Goal: Information Seeking & Learning: Learn about a topic

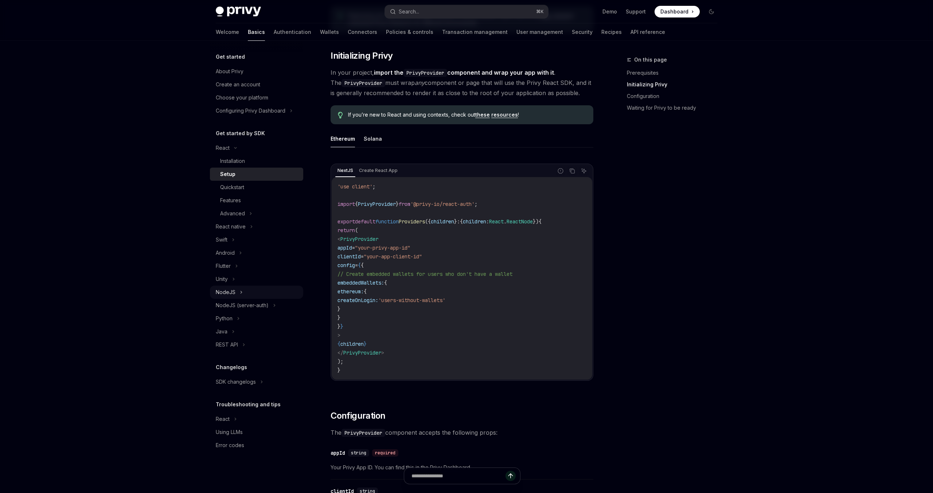
click at [226, 296] on div "NodeJS" at bounding box center [226, 292] width 20 height 9
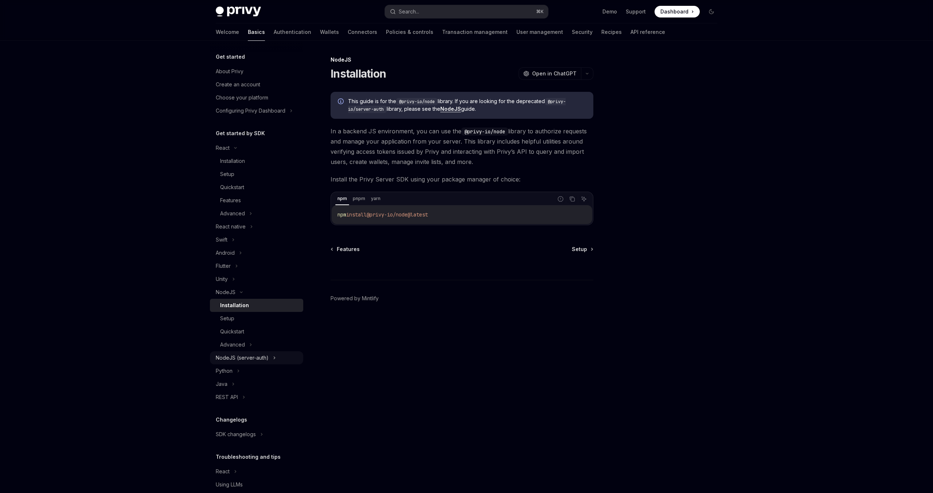
click at [238, 357] on div "NodeJS (server-auth)" at bounding box center [242, 357] width 53 height 9
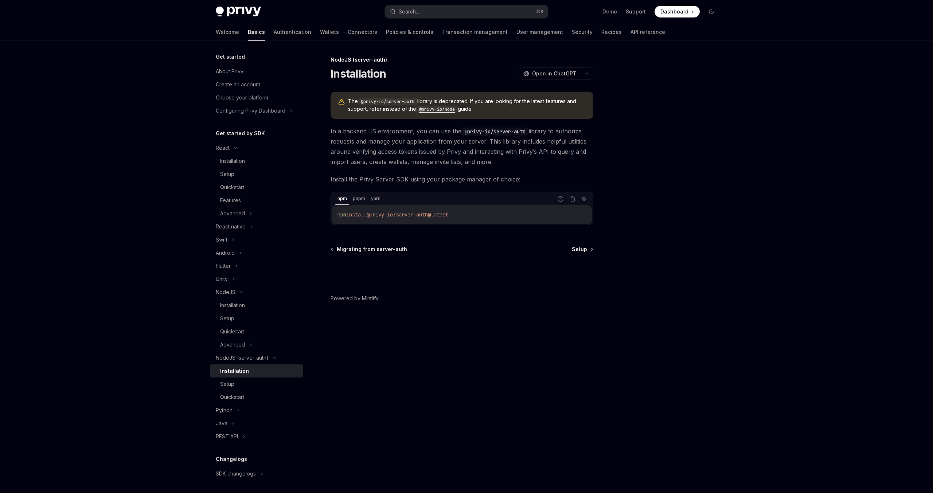
click at [502, 311] on footer "Powered by Mintlify" at bounding box center [461, 311] width 263 height 63
drag, startPoint x: 332, startPoint y: 60, endPoint x: 377, endPoint y: 85, distance: 51.7
click at [377, 85] on div "NodeJS (server-auth) Installation OpenAI Open in ChatGPT OpenAI Open in ChatGPT…" at bounding box center [393, 274] width 402 height 438
click at [424, 76] on div "Installation OpenAI Open in ChatGPT" at bounding box center [461, 73] width 263 height 13
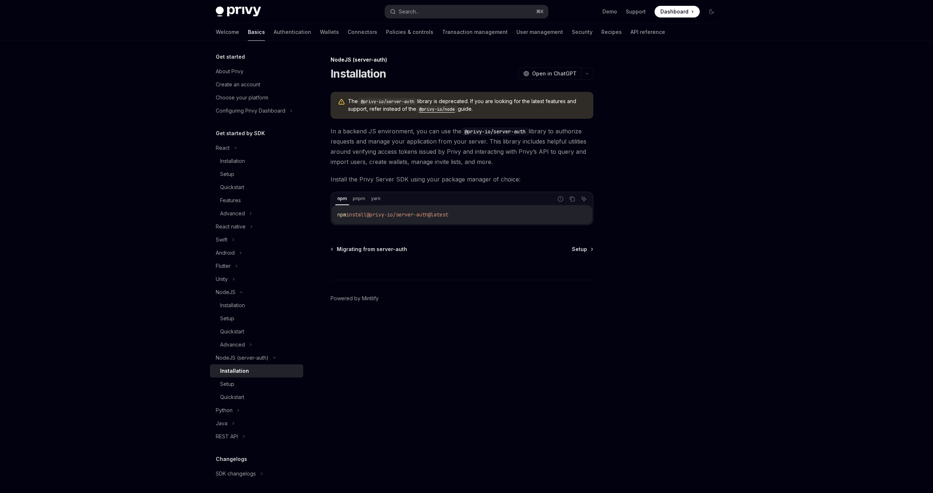
click at [632, 247] on div at bounding box center [667, 274] width 111 height 438
click at [237, 71] on div "About Privy" at bounding box center [230, 71] width 28 height 9
type textarea "*"
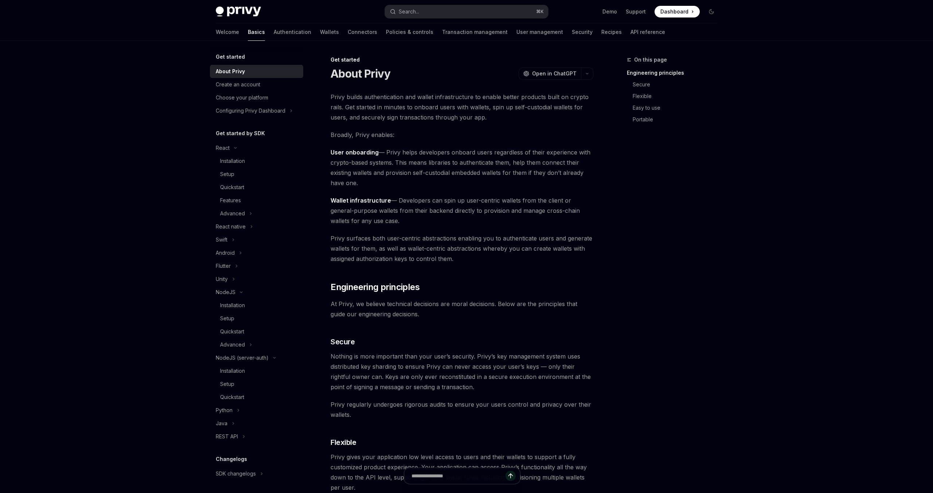
click at [528, 142] on div "Privy builds authentication and wallet infrastructure to enable better products…" at bounding box center [461, 468] width 263 height 753
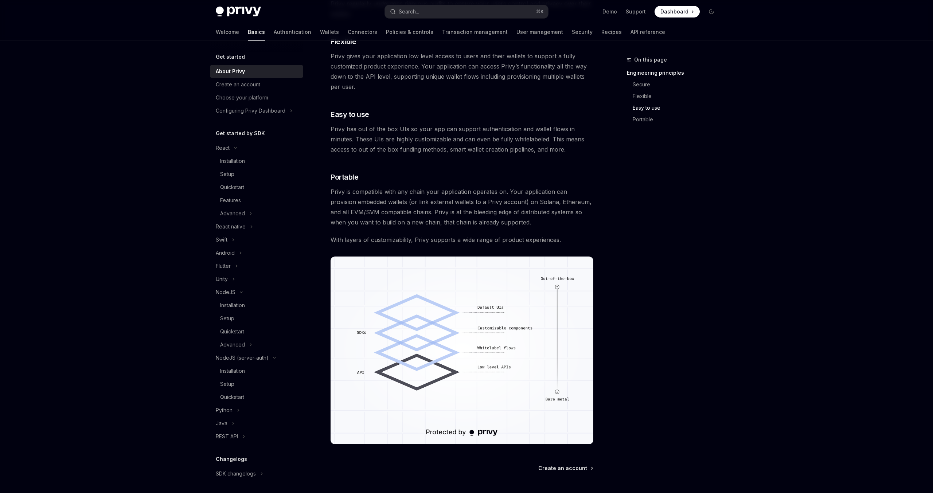
scroll to position [470, 0]
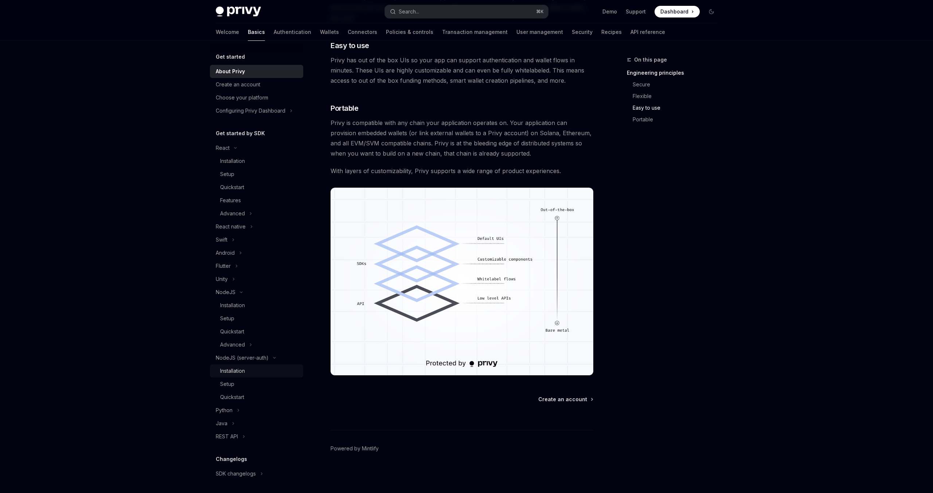
click at [232, 370] on div "Installation" at bounding box center [232, 370] width 25 height 9
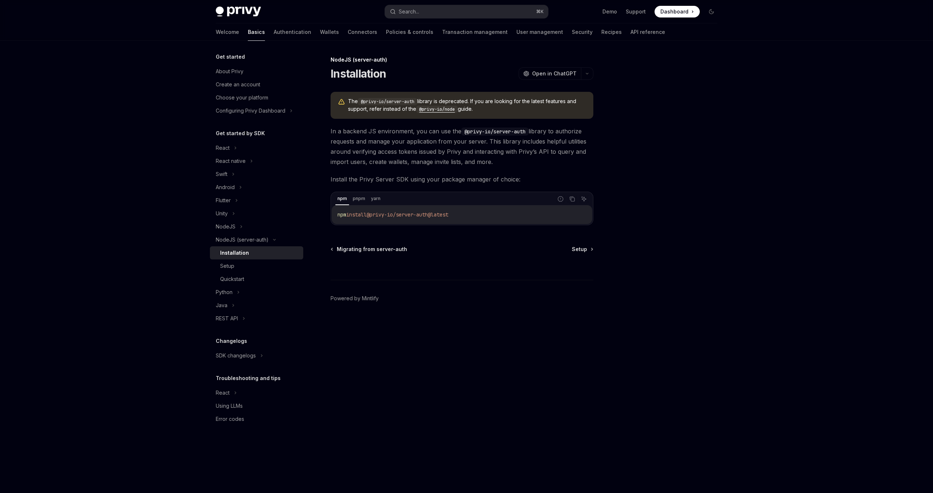
click at [442, 107] on code "@privy-io/node" at bounding box center [437, 109] width 42 height 7
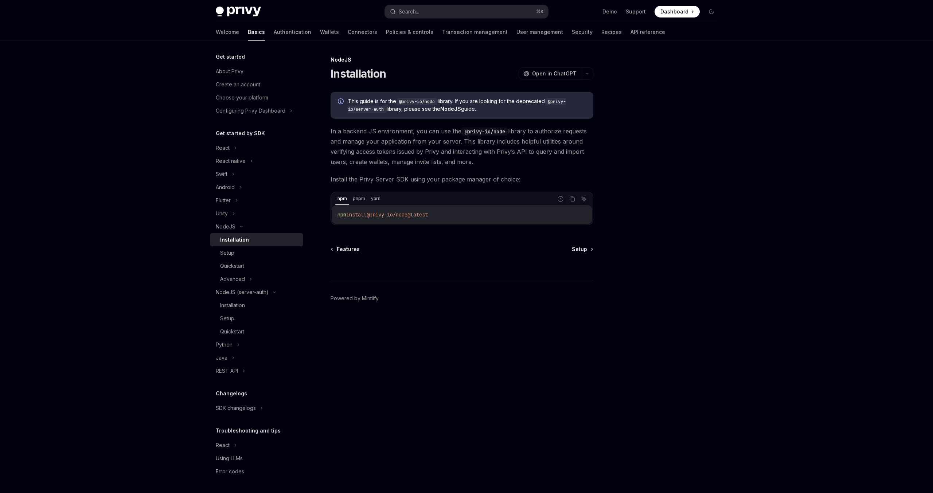
click at [489, 180] on span "Install the Privy Server SDK using your package manager of choice:" at bounding box center [461, 179] width 263 height 10
click at [724, 180] on div "Get started About Privy Create an account Choose your platform Configuring Priv…" at bounding box center [466, 267] width 536 height 452
click at [585, 65] on div "NodeJS Installation OpenAI Open in ChatGPT" at bounding box center [461, 68] width 263 height 24
click at [586, 82] on div "NodeJS Installation OpenAI Open in ChatGPT OpenAI Open in ChatGPT This guide is…" at bounding box center [393, 274] width 402 height 438
click at [238, 255] on div "Setup" at bounding box center [259, 252] width 79 height 9
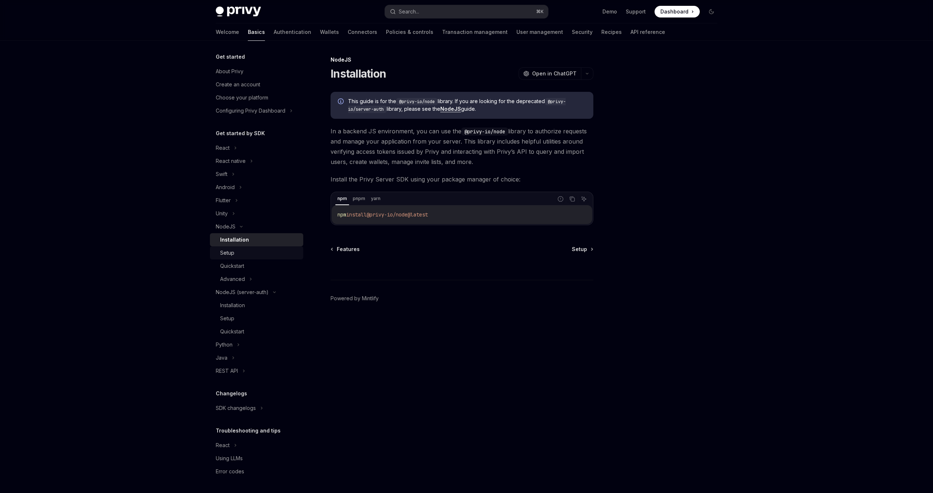
type textarea "*"
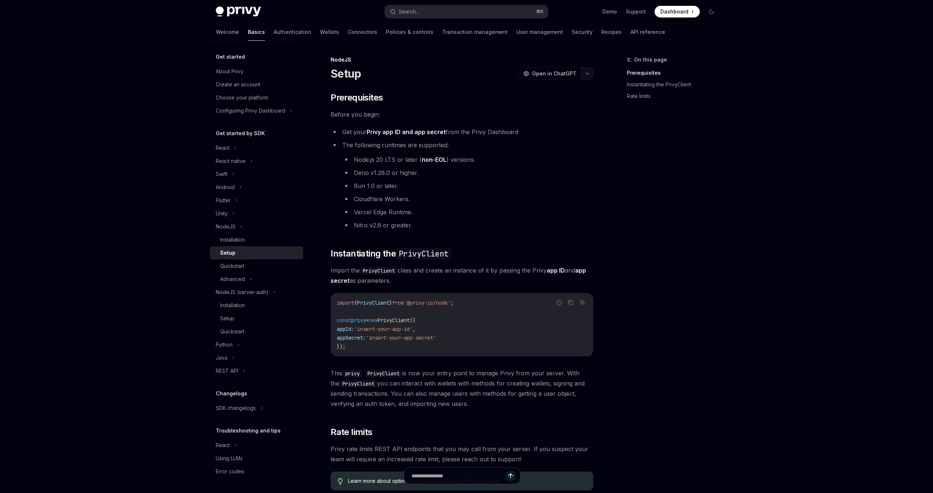
click at [587, 73] on icon "button" at bounding box center [587, 73] width 9 height 3
click at [556, 132] on div "Copy page as Markdown for LLMs" at bounding box center [552, 131] width 71 height 6
click at [440, 14] on button "Search... ⌘ K" at bounding box center [466, 11] width 163 height 13
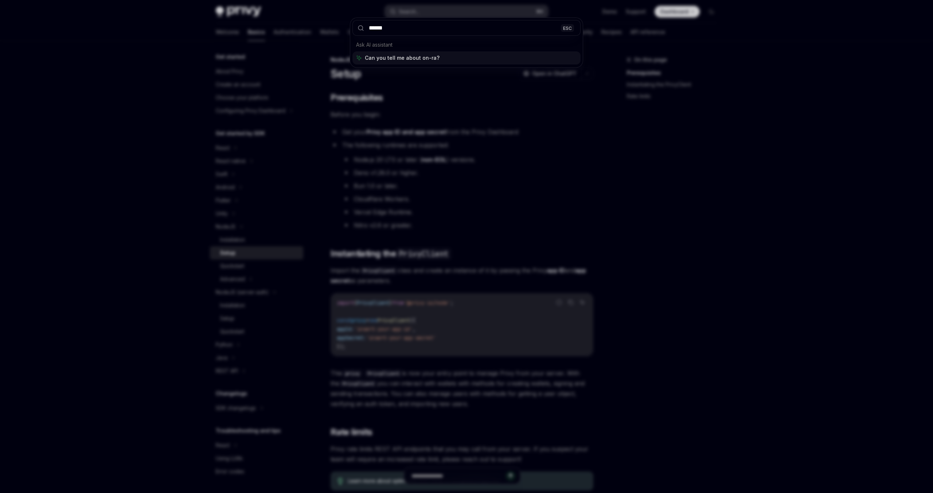
type input "*******"
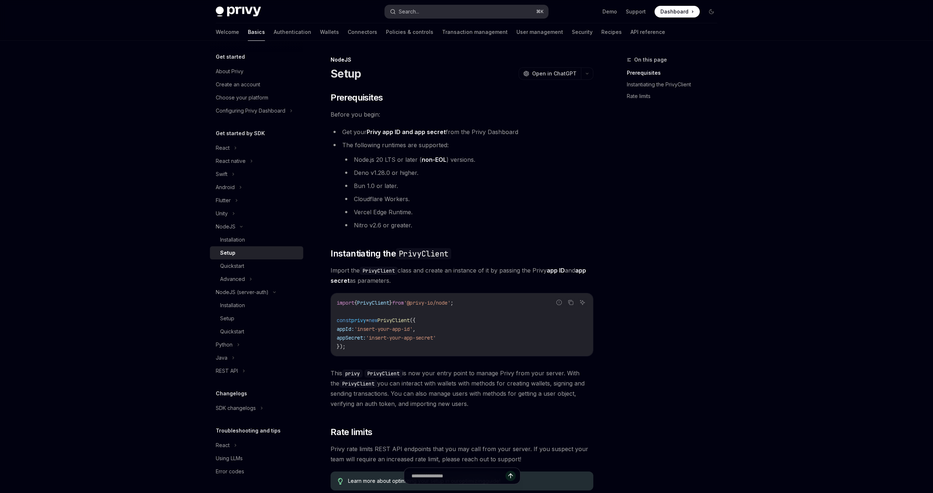
type textarea "*"
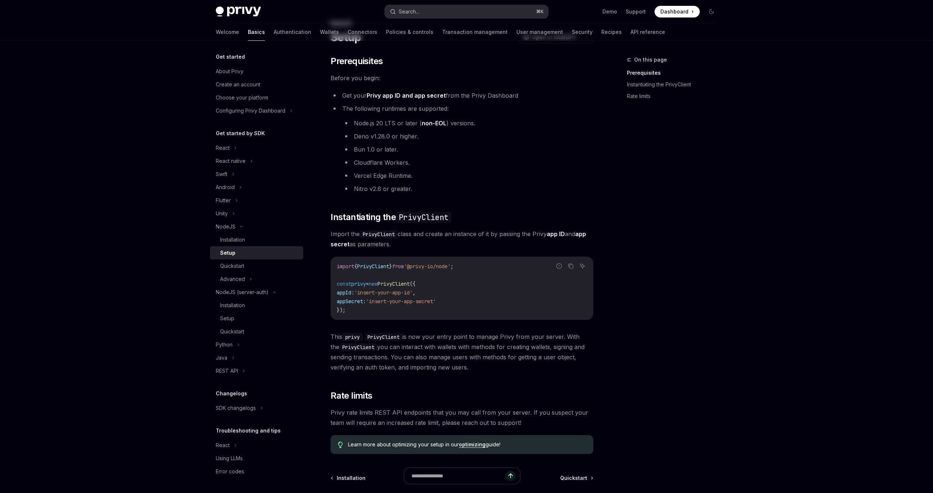
scroll to position [439, 0]
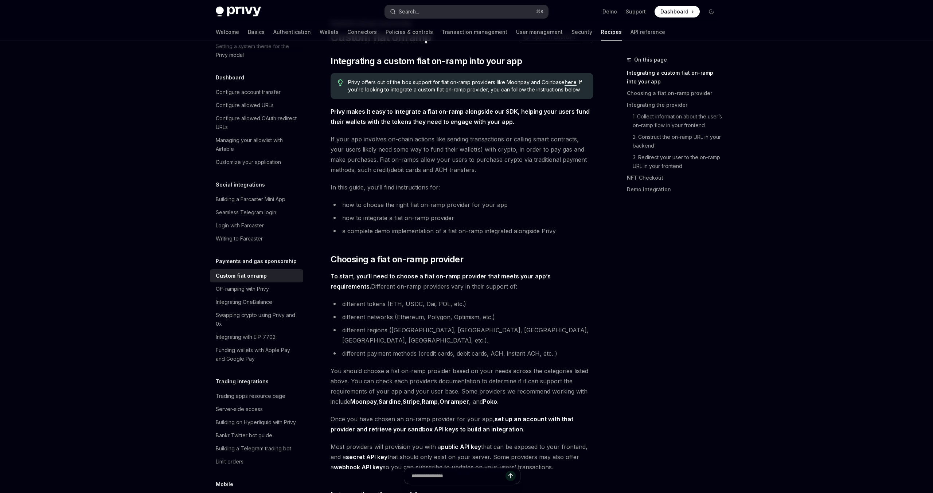
click at [430, 12] on button "Search... ⌘ K" at bounding box center [466, 11] width 163 height 13
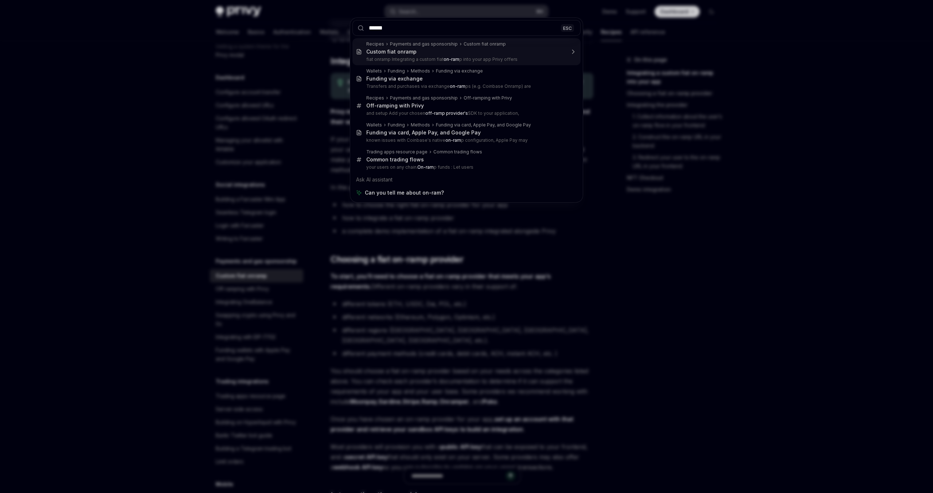
type input "*******"
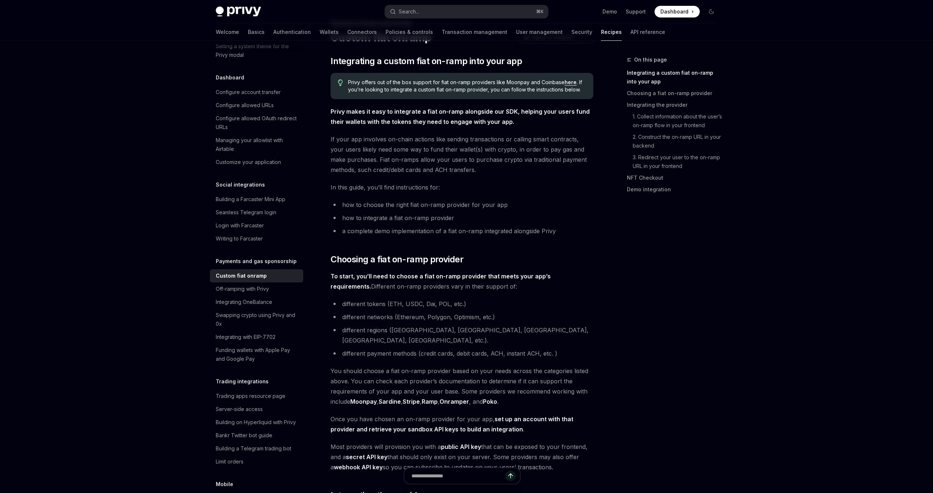
click at [473, 223] on ul "how to choose the right fiat on-ramp provider for your app how to integrate a f…" at bounding box center [461, 218] width 263 height 36
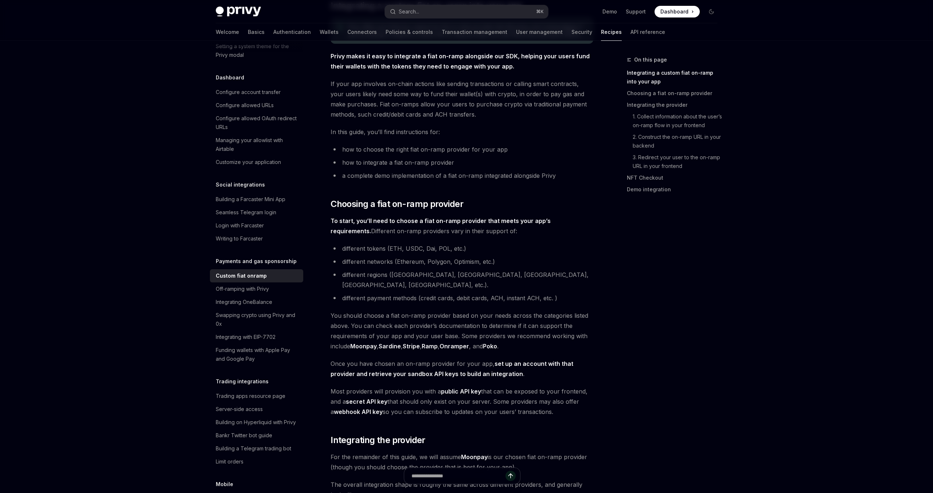
scroll to position [114, 0]
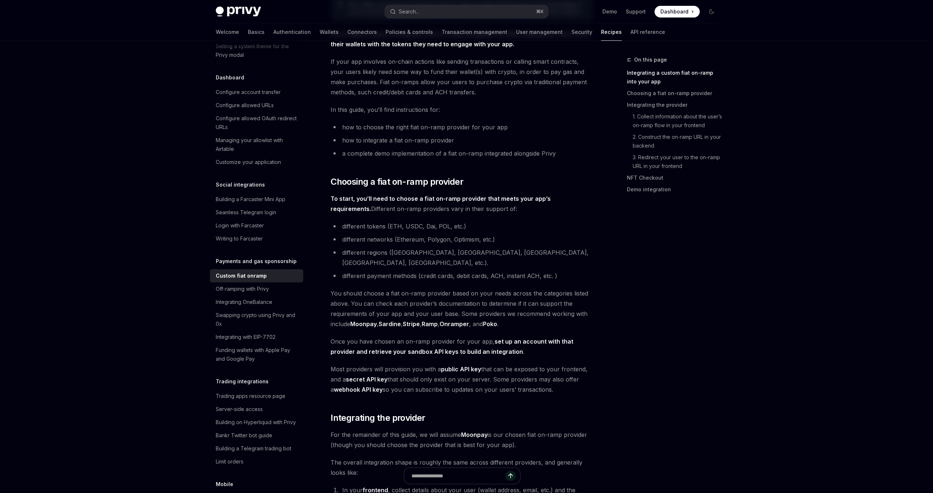
click at [380, 288] on span "You should choose a fiat on-ramp provider based on your needs across the catego…" at bounding box center [461, 308] width 263 height 41
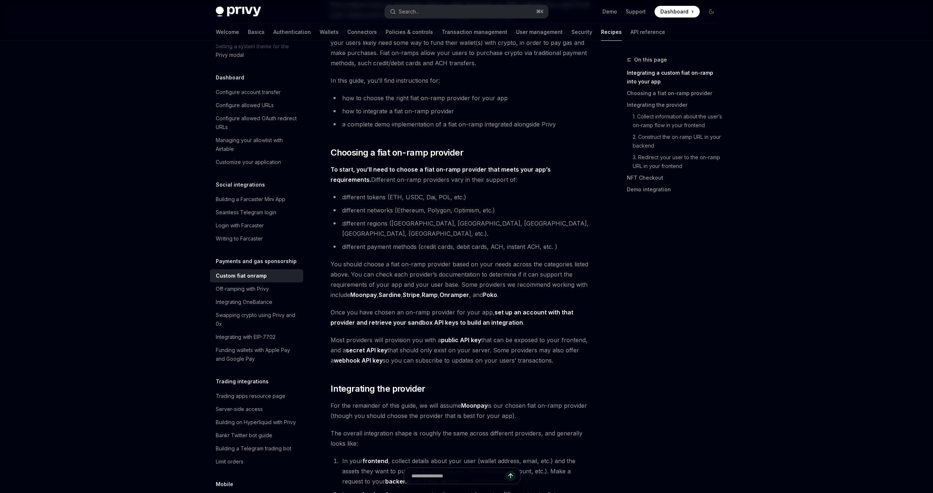
scroll to position [154, 0]
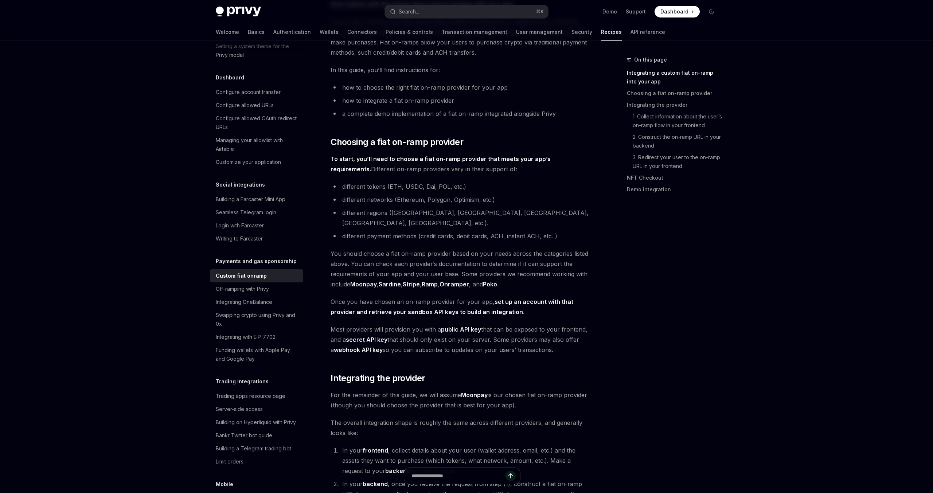
click at [359, 231] on li "different payment methods (credit cards, debit cards, ACH, instant ACH, etc. )" at bounding box center [461, 236] width 263 height 10
click at [323, 141] on div "Navigate to header" at bounding box center [320, 142] width 9 height 9
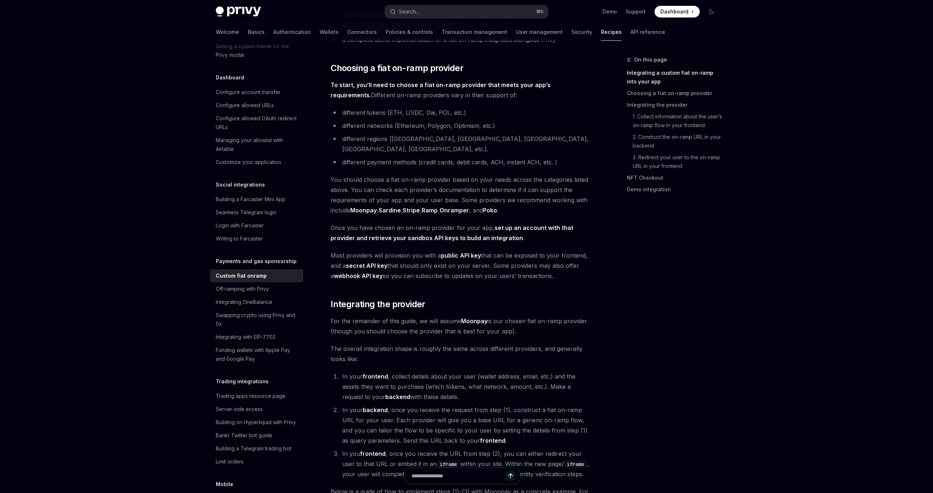
scroll to position [227, 0]
drag, startPoint x: 328, startPoint y: 169, endPoint x: 549, endPoint y: 267, distance: 241.7
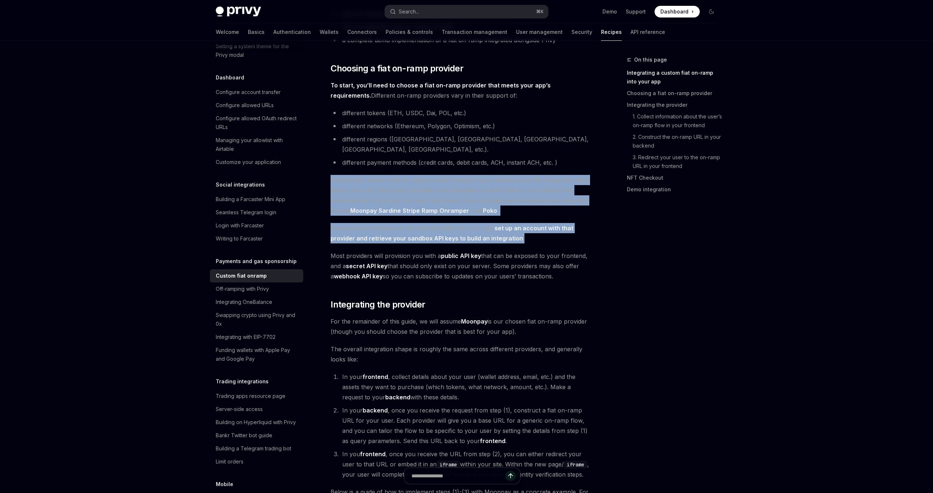
drag, startPoint x: 496, startPoint y: 226, endPoint x: 330, endPoint y: 173, distance: 174.2
copy div "You should choose a fiat on-ramp provider based on your needs across the catego…"
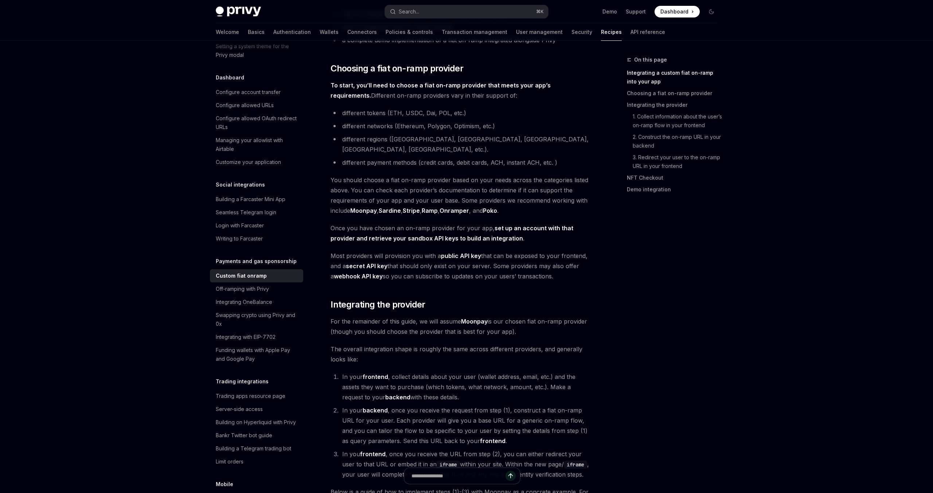
click at [351, 251] on span "Most providers will provision you with a public API key that can be exposed to …" at bounding box center [461, 266] width 263 height 31
click at [415, 231] on strong "set up an account with that provider and retrieve your sandbox API keys to buil…" at bounding box center [451, 232] width 243 height 17
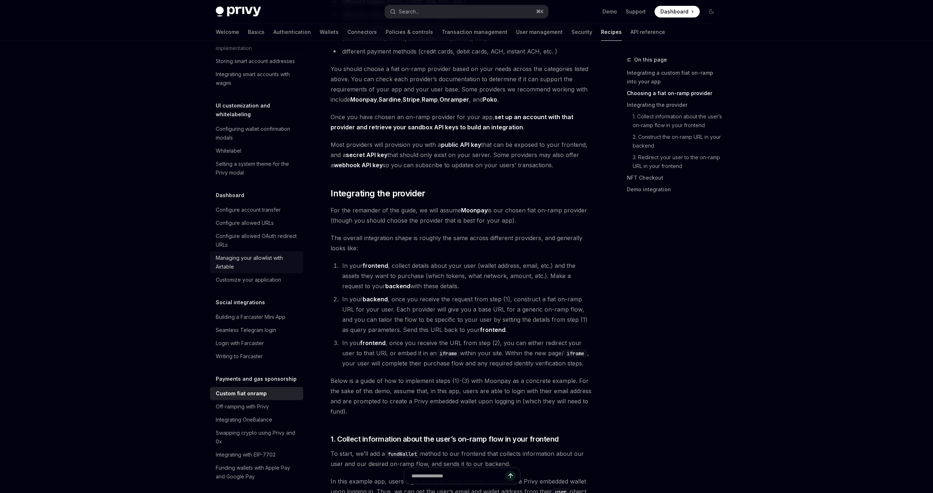
scroll to position [0, 0]
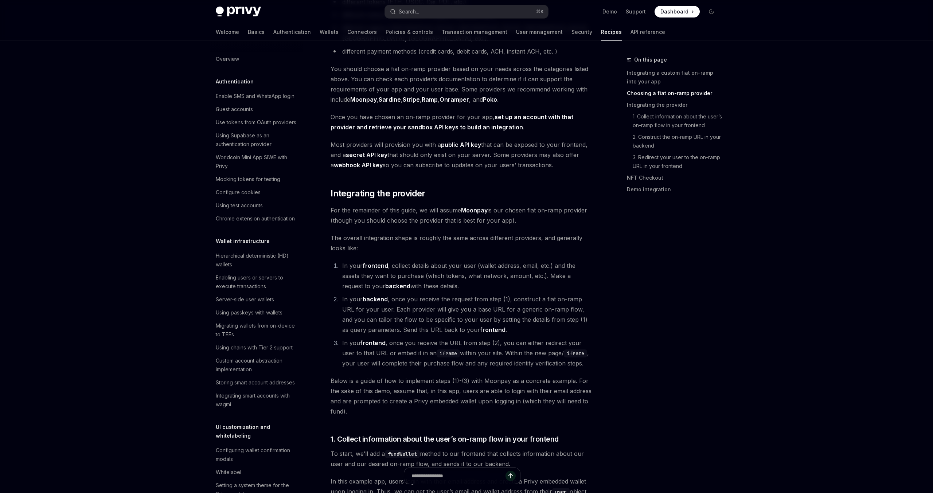
click at [479, 208] on span "For the remainder of this guide, we will assume Moonpay is our chosen fiat on-r…" at bounding box center [461, 215] width 263 height 20
click at [415, 209] on span "For the remainder of this guide, we will assume Moonpay is our chosen fiat on-r…" at bounding box center [461, 215] width 263 height 20
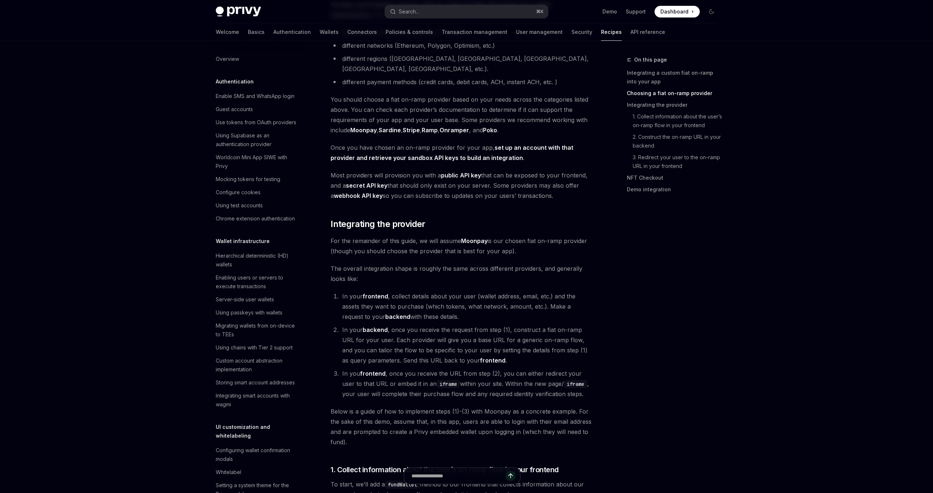
scroll to position [304, 0]
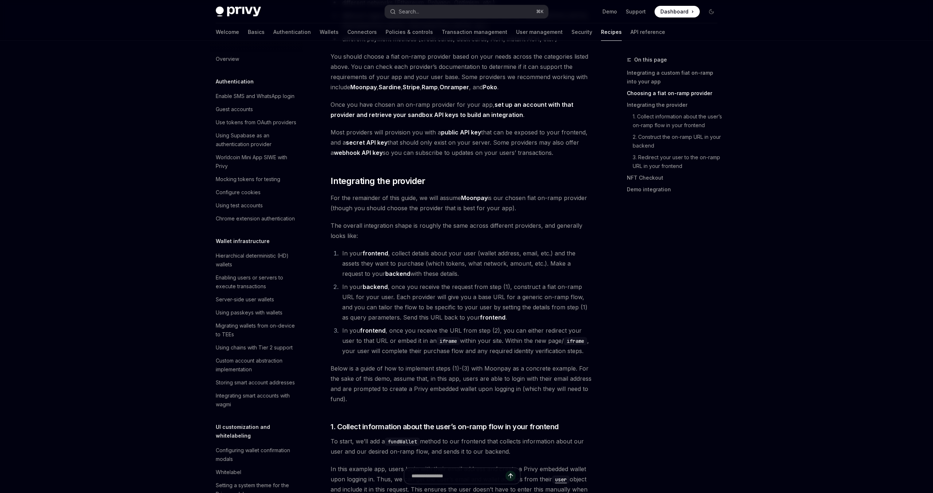
scroll to position [351, 0]
click at [248, 28] on link "Basics" at bounding box center [256, 31] width 17 height 17
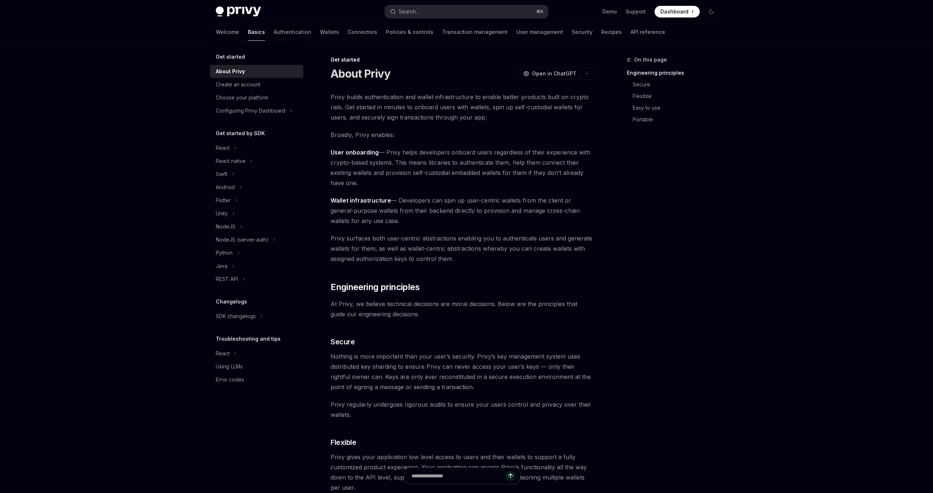
click at [422, 157] on span "User onboarding — Privy helps developers onboard users regardless of their expe…" at bounding box center [461, 167] width 263 height 41
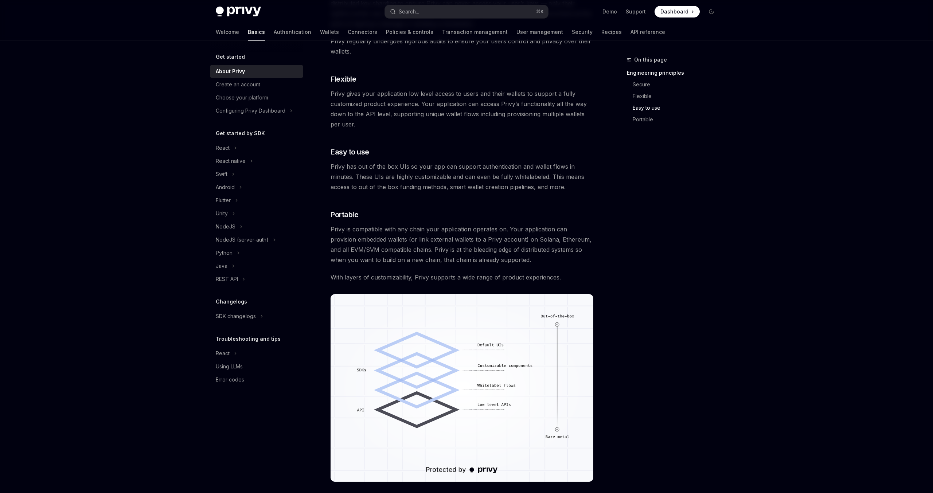
scroll to position [470, 0]
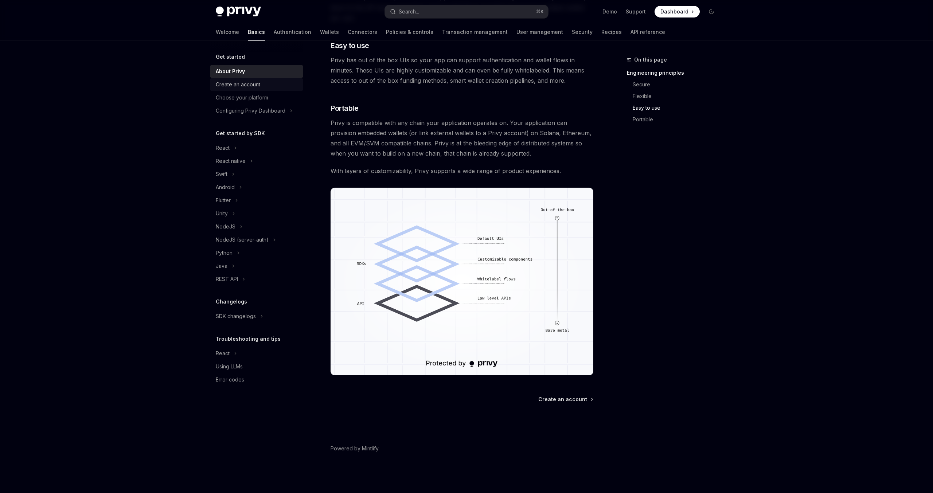
click at [242, 88] on div "Create an account" at bounding box center [238, 84] width 44 height 9
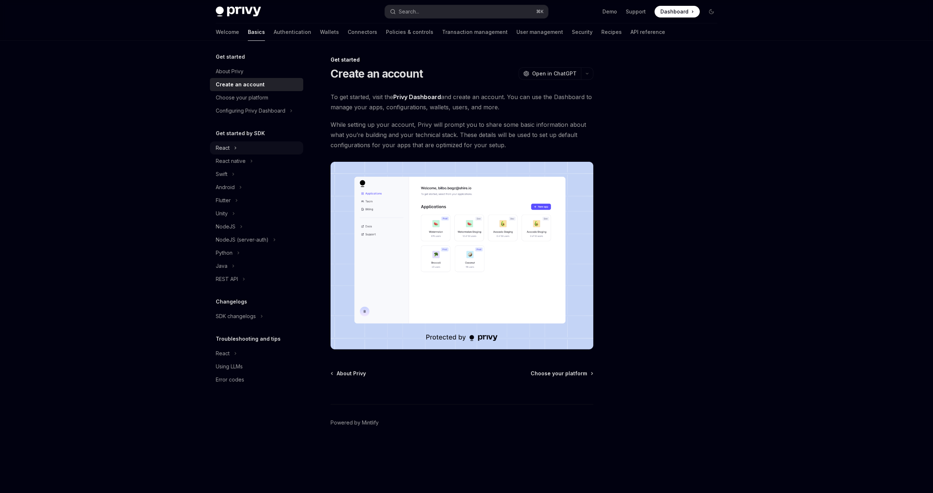
click at [246, 148] on div "React" at bounding box center [256, 147] width 93 height 13
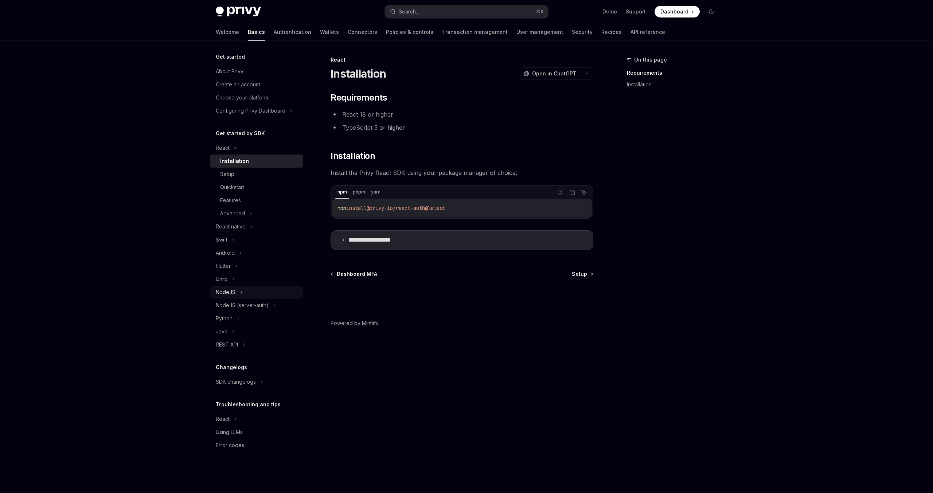
click at [235, 290] on div "NodeJS" at bounding box center [256, 292] width 93 height 13
type textarea "*"
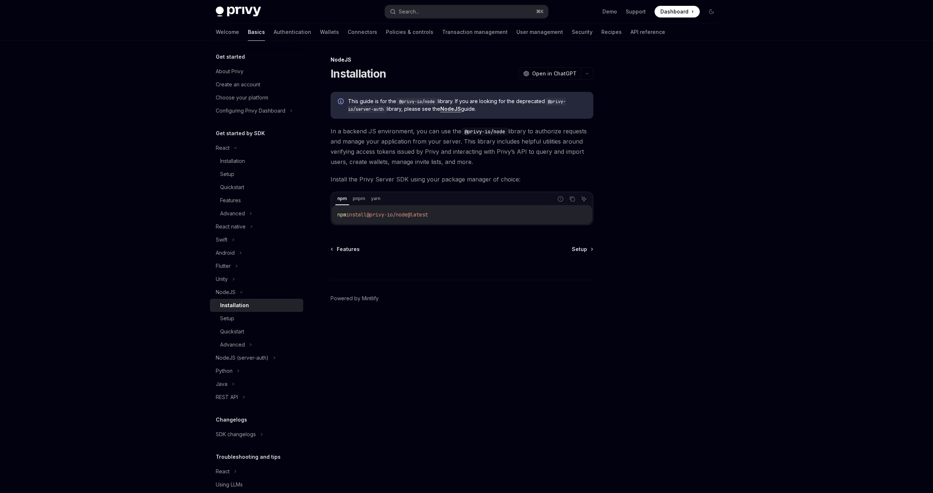
click at [642, 168] on div at bounding box center [667, 274] width 111 height 438
click at [468, 13] on button "Search... ⌘ K" at bounding box center [466, 11] width 163 height 13
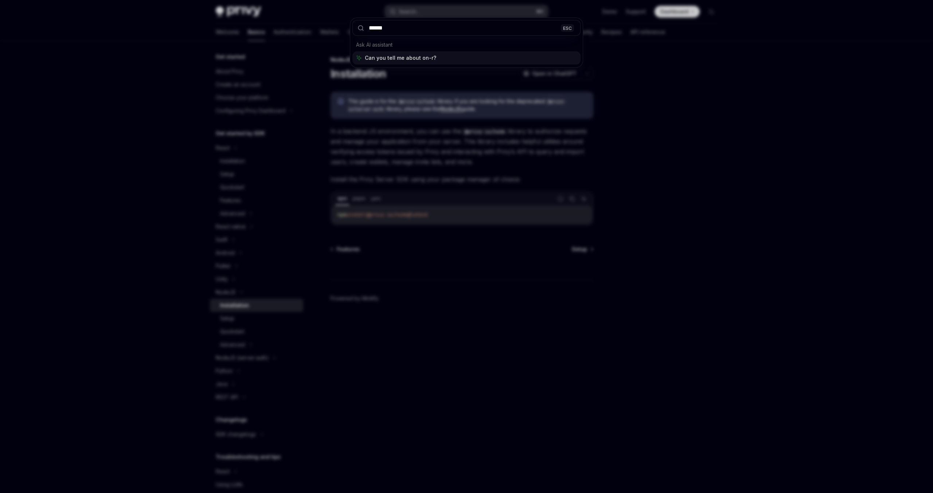
type input "*******"
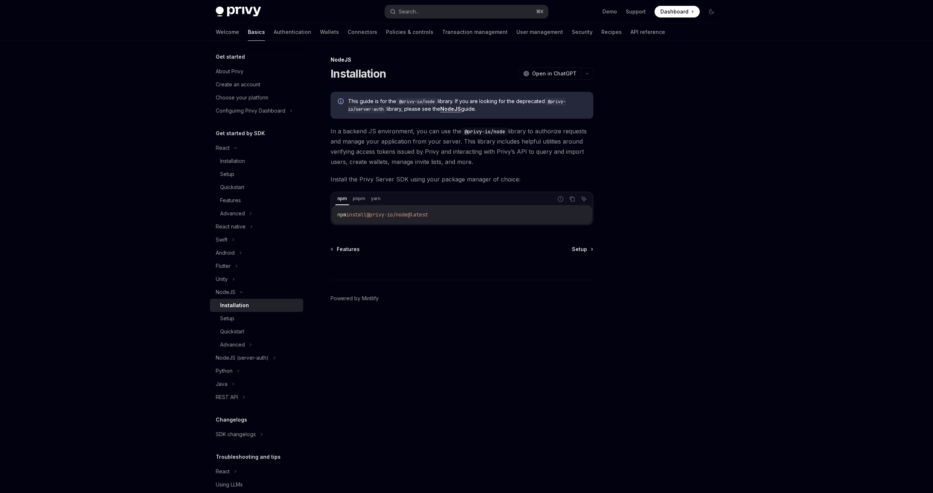
type textarea "*"
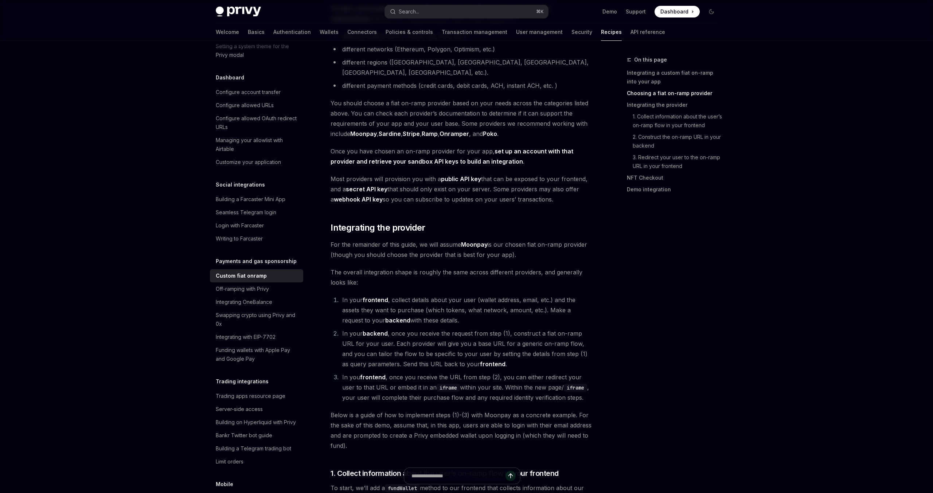
scroll to position [305, 0]
click at [427, 309] on li "In your frontend , collect details about your user (wallet address, email, etc.…" at bounding box center [466, 309] width 253 height 31
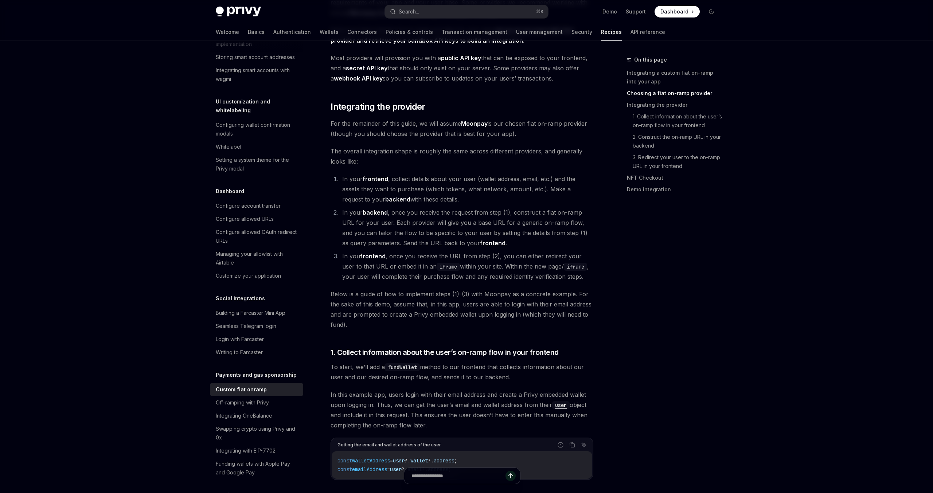
scroll to position [425, 0]
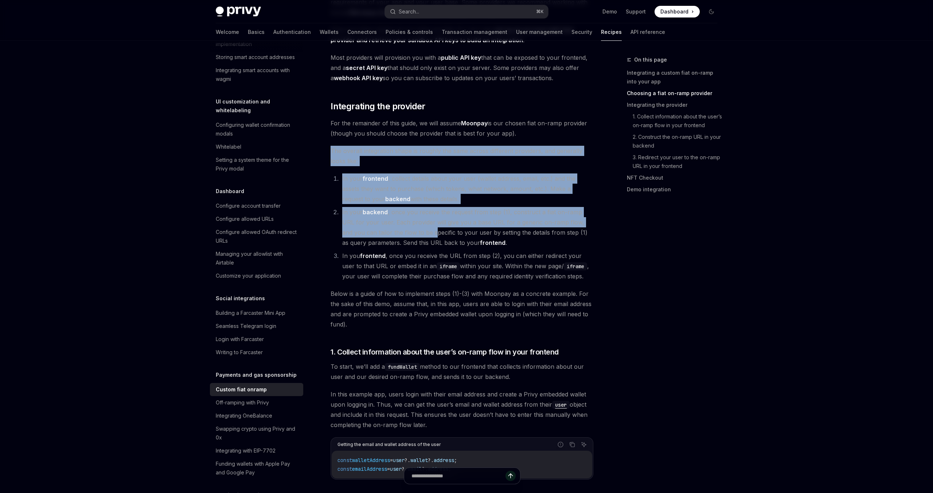
drag, startPoint x: 332, startPoint y: 142, endPoint x: 412, endPoint y: 220, distance: 112.1
click at [412, 220] on li "In your backend , once you receive the request from step (1), construct a fiat …" at bounding box center [466, 227] width 253 height 41
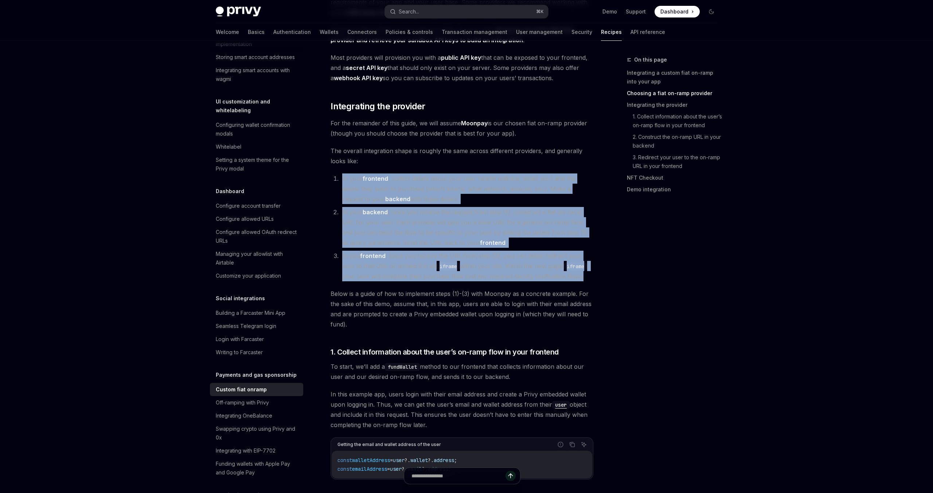
drag, startPoint x: 342, startPoint y: 169, endPoint x: 581, endPoint y: 266, distance: 257.3
click at [581, 266] on ol "In your frontend , collect details about your user (wallet address, email, etc.…" at bounding box center [461, 227] width 263 height 108
copy ol "In your frontend , collect details about your user (wallet address, email, etc.…"
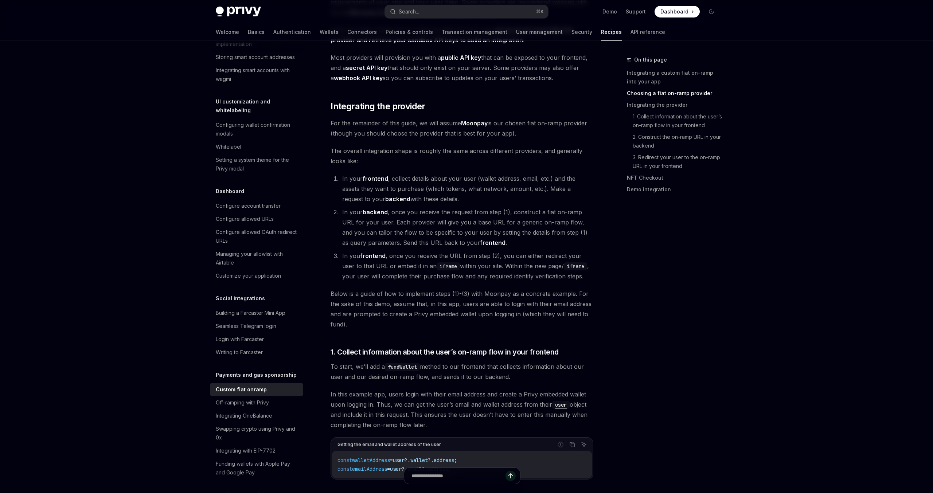
click at [655, 280] on div "On this page Integrating a custom fiat on-ramp into your app Choosing a fiat on…" at bounding box center [667, 274] width 111 height 438
click at [381, 175] on strong "frontend" at bounding box center [375, 178] width 26 height 7
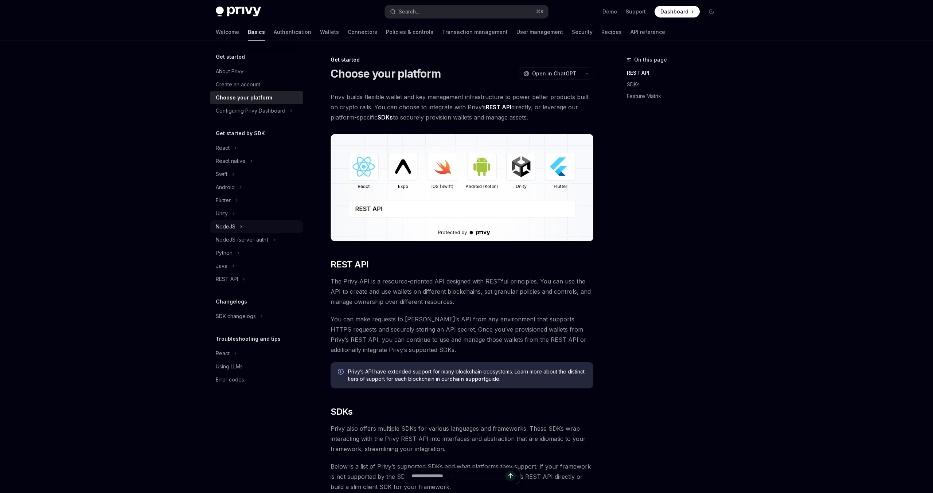
click at [224, 231] on div "NodeJS" at bounding box center [256, 226] width 93 height 13
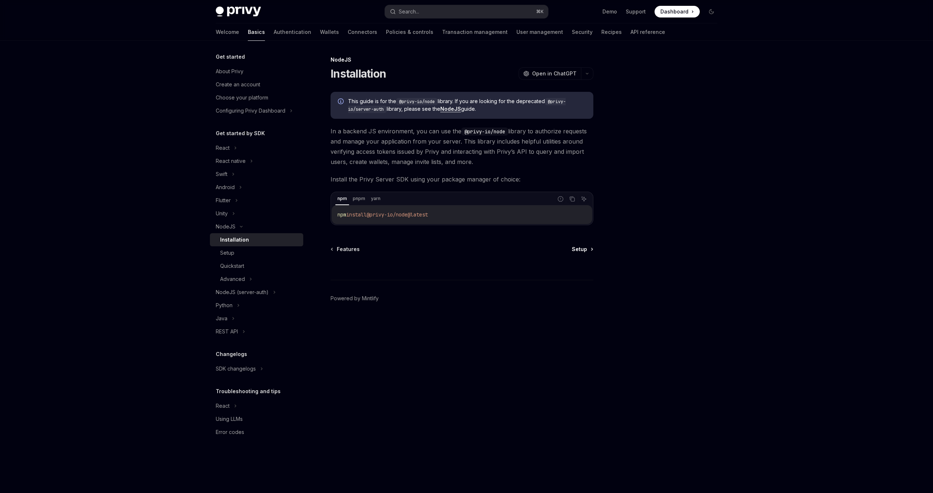
click at [587, 252] on link "Setup" at bounding box center [582, 249] width 21 height 7
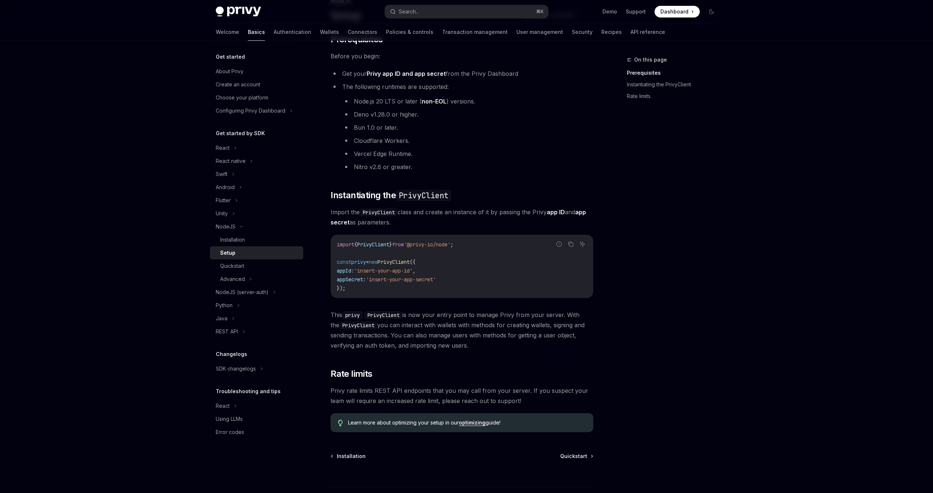
scroll to position [73, 0]
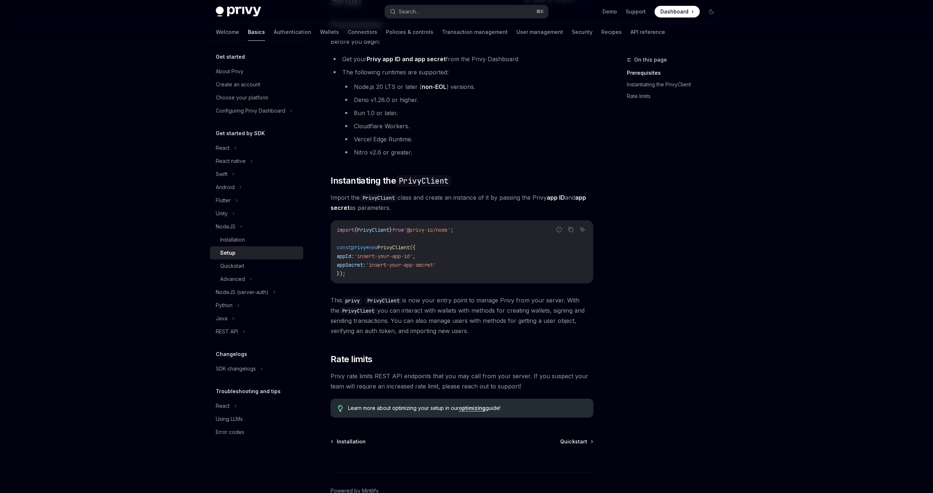
click at [490, 341] on div "​ Prerequisites Before you begin: Get your Privy app ID and app secret from the…" at bounding box center [461, 218] width 263 height 399
click at [438, 339] on div "​ Prerequisites Before you begin: Get your Privy app ID and app secret from the…" at bounding box center [461, 218] width 263 height 399
click at [415, 353] on div "​ Prerequisites Before you begin: Get your Privy app ID and app secret from the…" at bounding box center [461, 218] width 263 height 399
click at [581, 443] on span "Quickstart" at bounding box center [573, 441] width 27 height 7
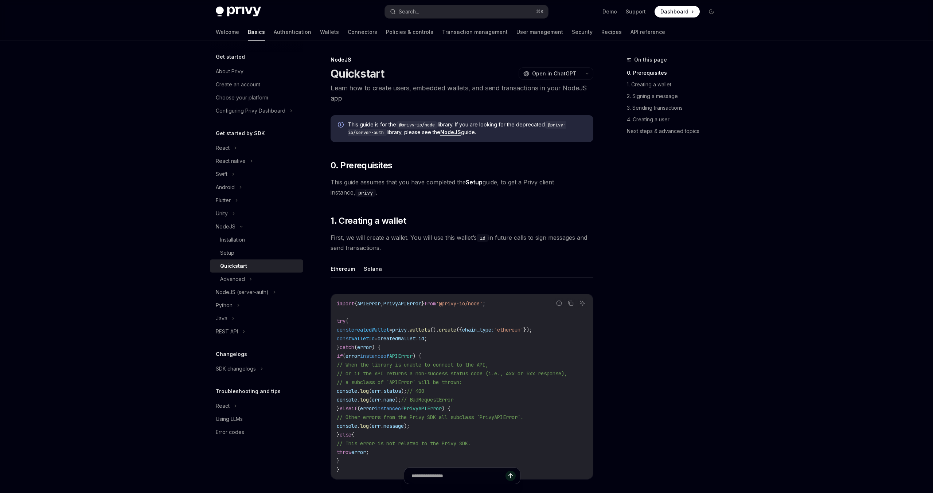
click at [666, 252] on div "On this page 0. Prerequisites 1. Creating a wallet 2. Signing a message 3. Send…" at bounding box center [667, 274] width 111 height 438
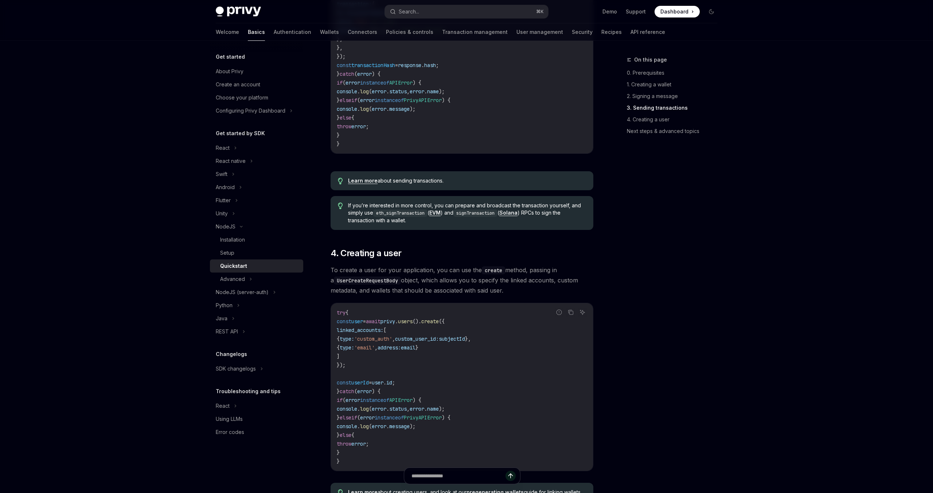
scroll to position [1228, 0]
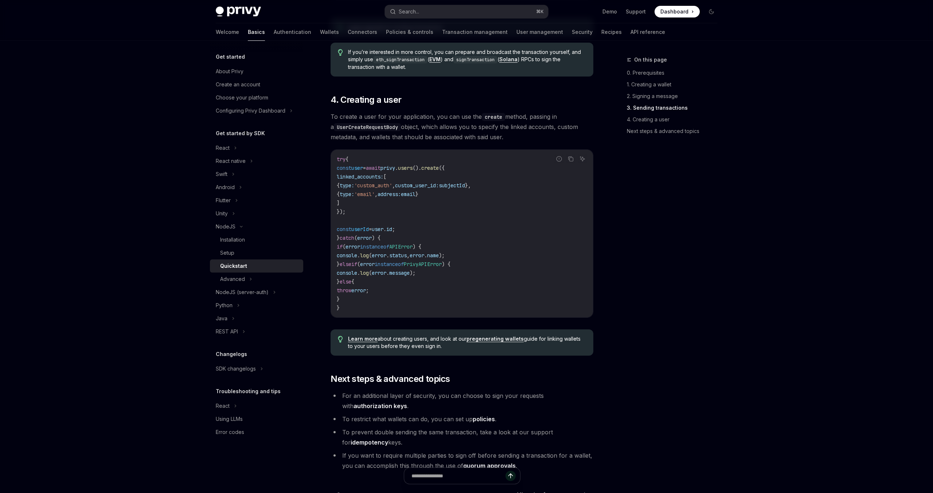
click at [495, 121] on code "create" at bounding box center [493, 117] width 23 height 8
click at [470, 106] on h2 "​ 4. Creating a user" at bounding box center [461, 100] width 263 height 12
click at [384, 142] on span "To create a user for your application, you can use the create method, passing i…" at bounding box center [461, 126] width 263 height 31
drag, startPoint x: 420, startPoint y: 146, endPoint x: 521, endPoint y: 148, distance: 101.6
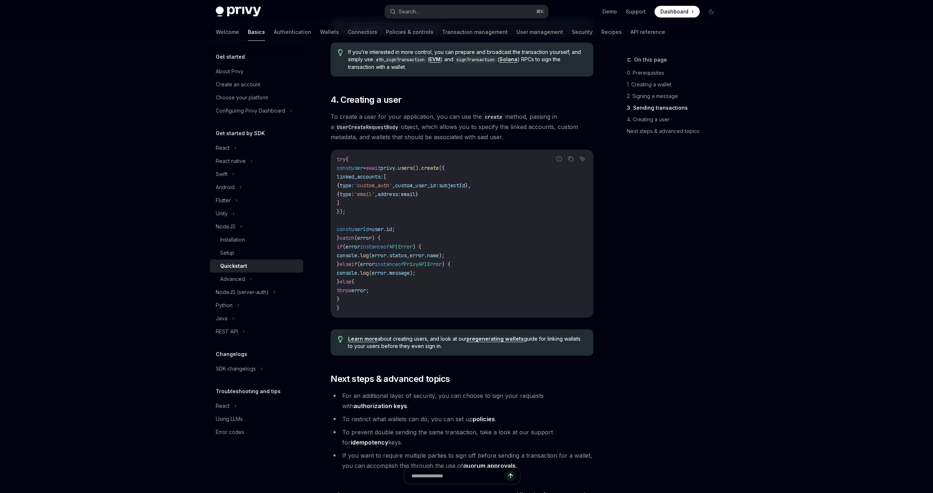
click at [521, 142] on span "To create a user for your application, you can use the create method, passing i…" at bounding box center [461, 126] width 263 height 31
click at [477, 198] on code "try { const user = await privy . users (). create ({ linked_accounts: [ { type:…" at bounding box center [462, 233] width 250 height 157
click at [252, 279] on div "Advanced" at bounding box center [256, 278] width 93 height 13
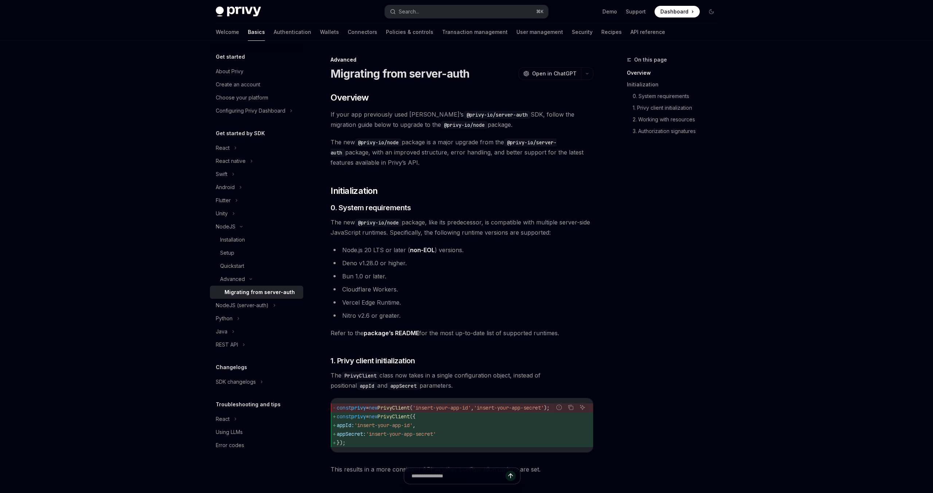
click at [230, 146] on div "React" at bounding box center [256, 147] width 93 height 13
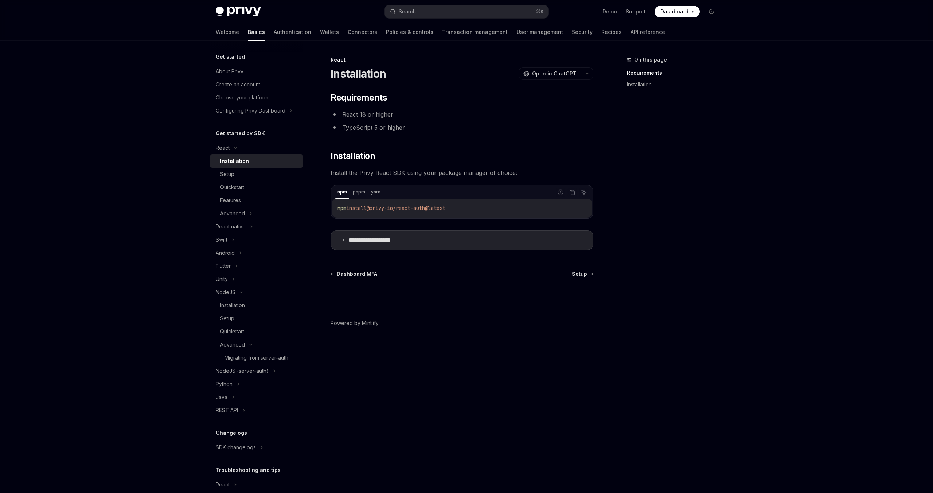
click at [584, 282] on div at bounding box center [461, 291] width 263 height 27
click at [583, 280] on div at bounding box center [461, 291] width 263 height 27
click at [575, 273] on span "Setup" at bounding box center [579, 273] width 15 height 7
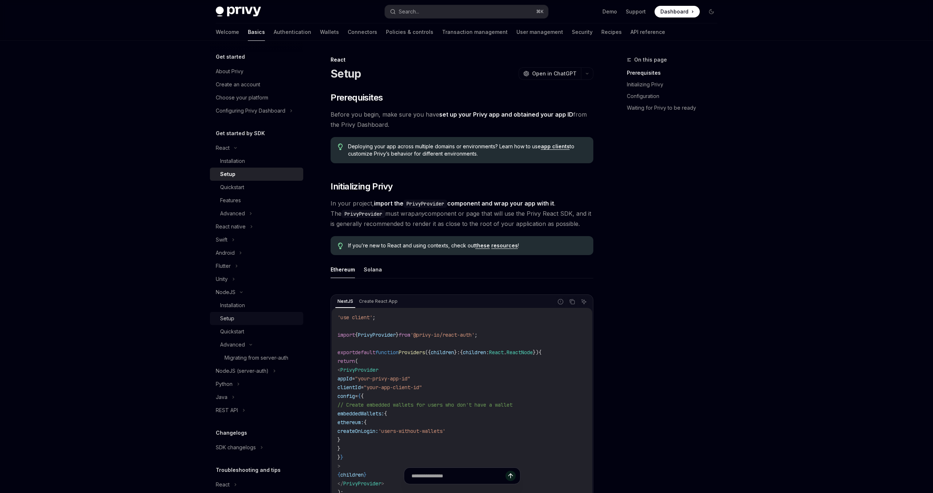
scroll to position [39, 0]
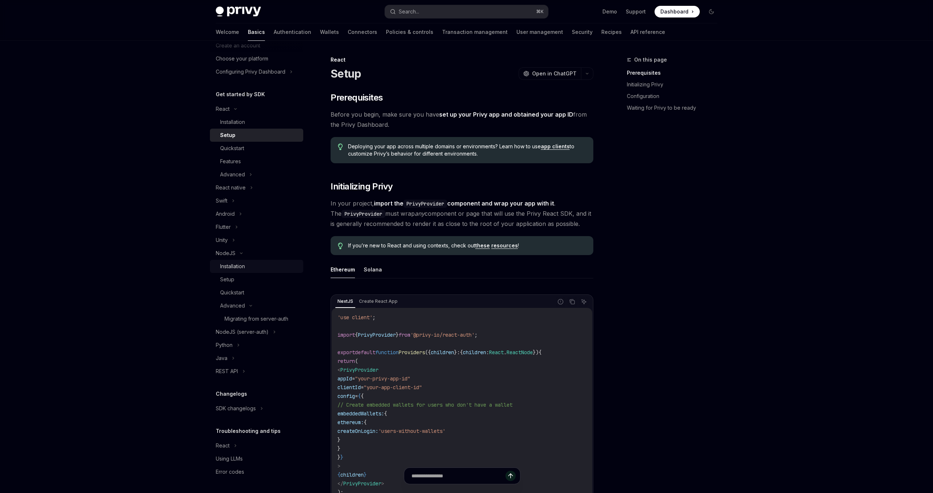
click at [239, 269] on div "Installation" at bounding box center [232, 266] width 25 height 9
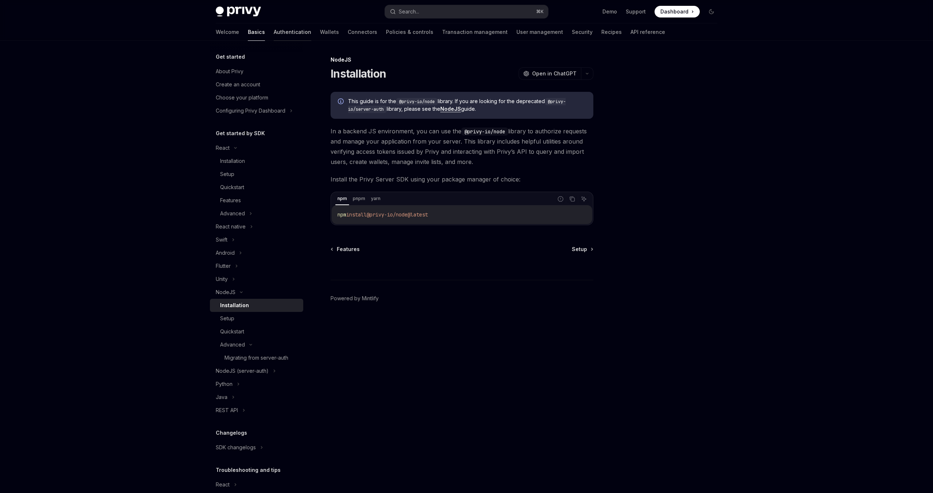
click at [274, 35] on link "Authentication" at bounding box center [293, 31] width 38 height 17
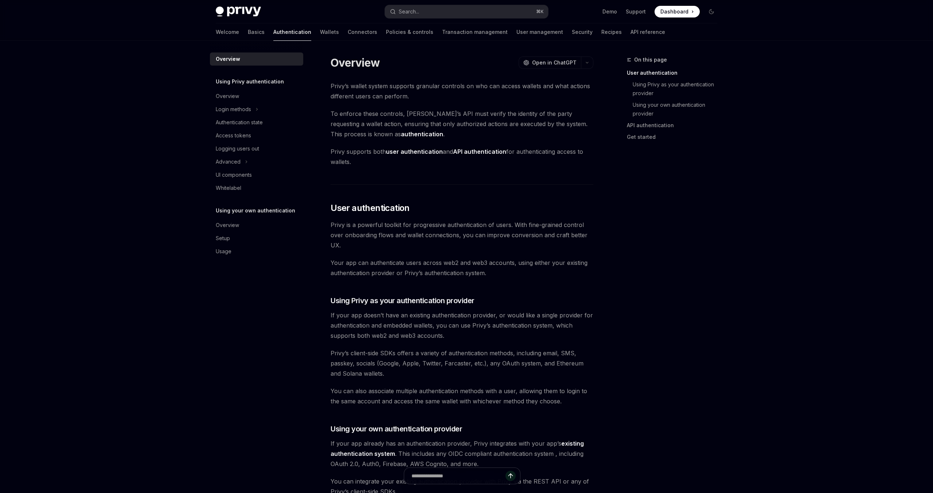
click at [443, 92] on span "Privy’s wallet system supports granular controls on who can access wallets and …" at bounding box center [461, 91] width 263 height 20
click at [254, 107] on div "Login methods" at bounding box center [256, 109] width 93 height 13
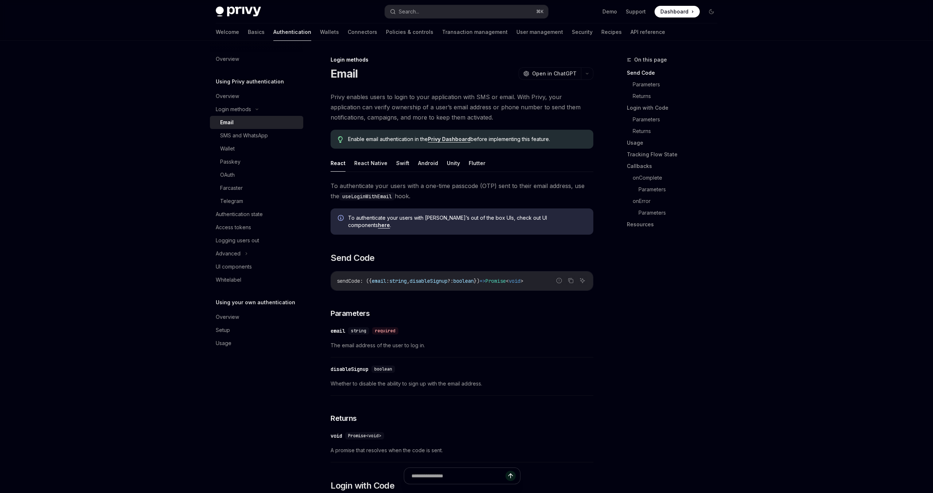
click at [390, 222] on link "here" at bounding box center [384, 225] width 12 height 7
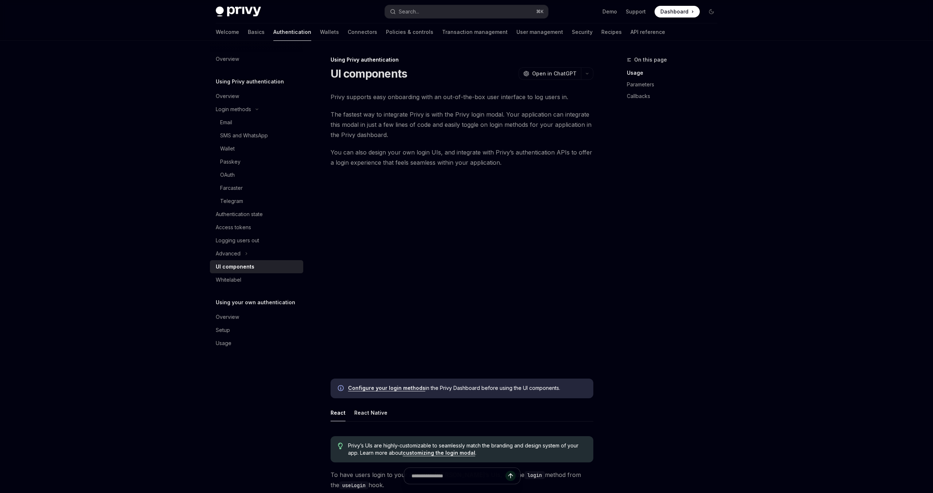
click at [395, 125] on span "The fastest way to integrate Privy is with the Privy login modal. Your applicat…" at bounding box center [461, 124] width 263 height 31
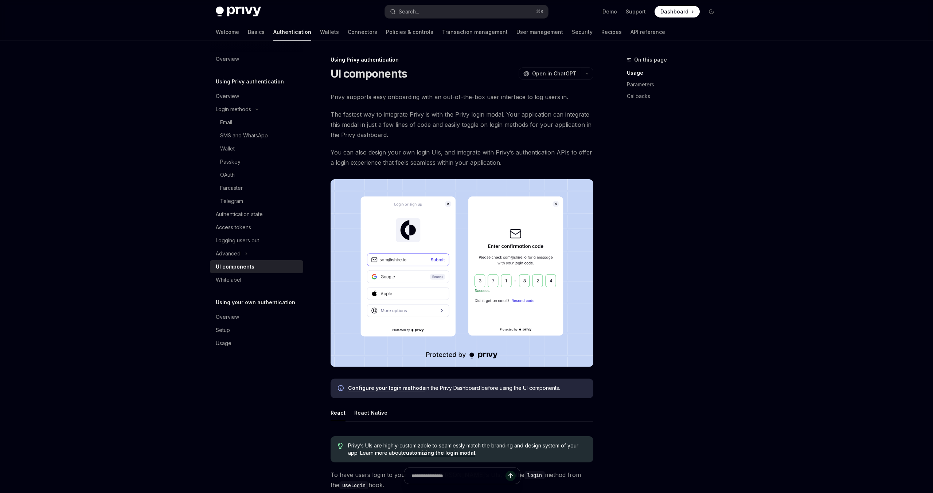
click at [398, 386] on link "Configure your login methods" at bounding box center [386, 388] width 77 height 7
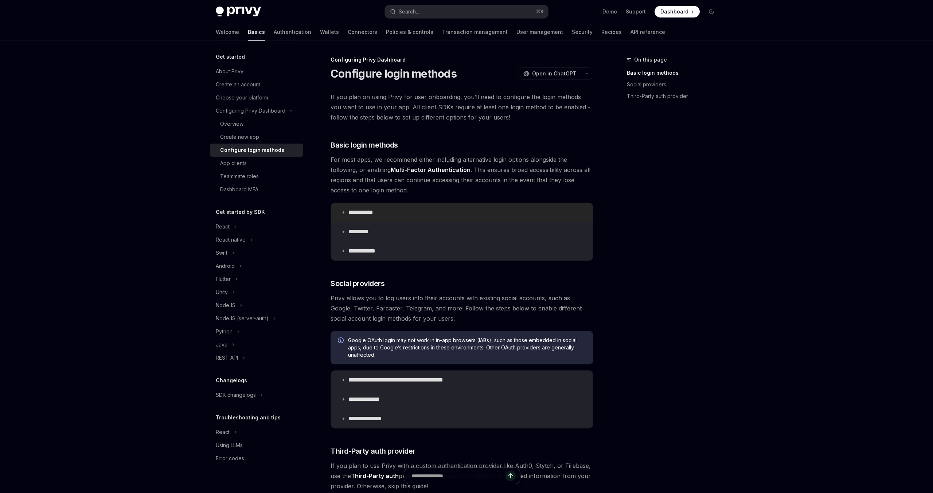
click at [383, 218] on summary "**********" at bounding box center [462, 212] width 262 height 19
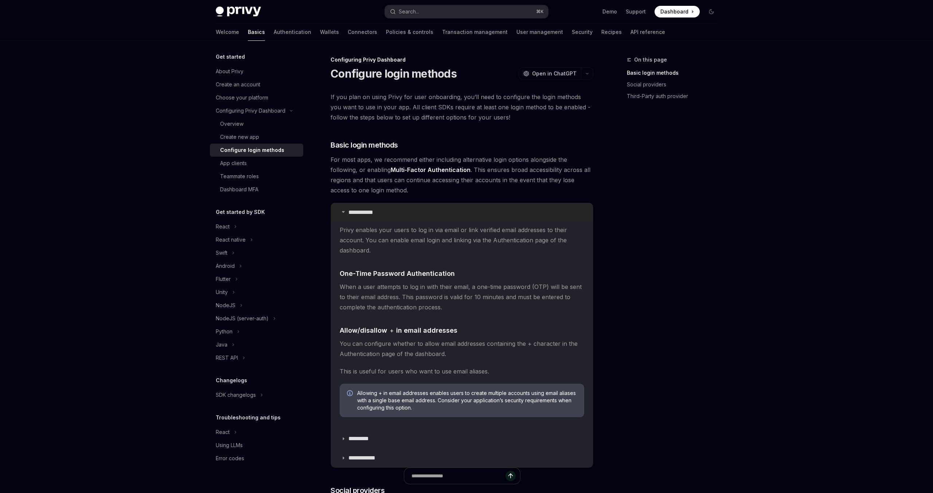
click at [383, 218] on summary "**********" at bounding box center [462, 212] width 262 height 19
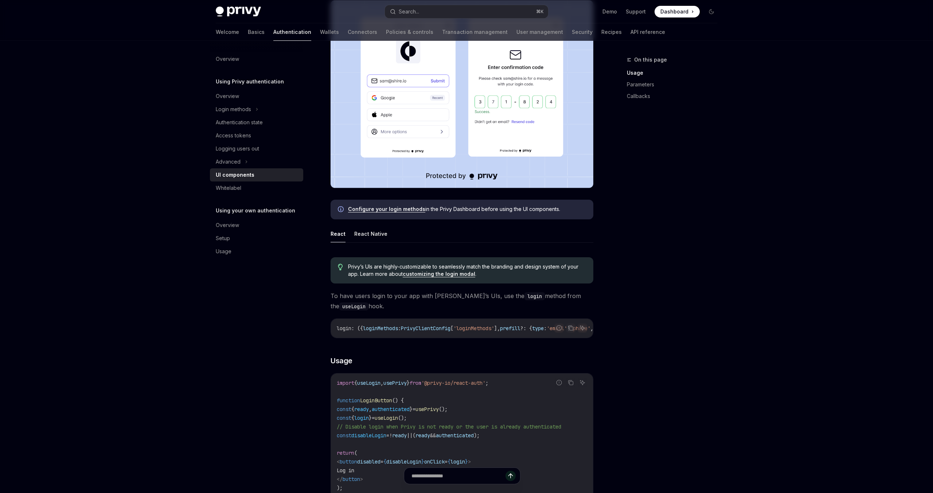
scroll to position [179, 0]
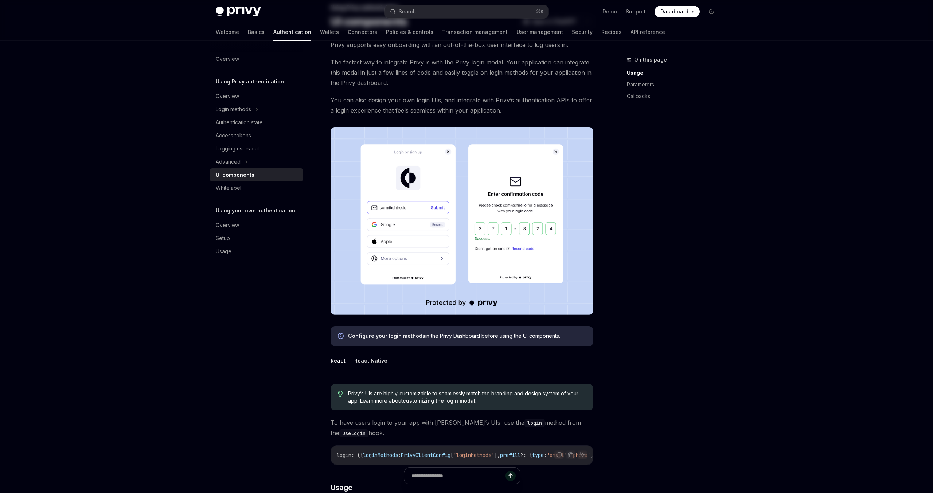
scroll to position [231, 0]
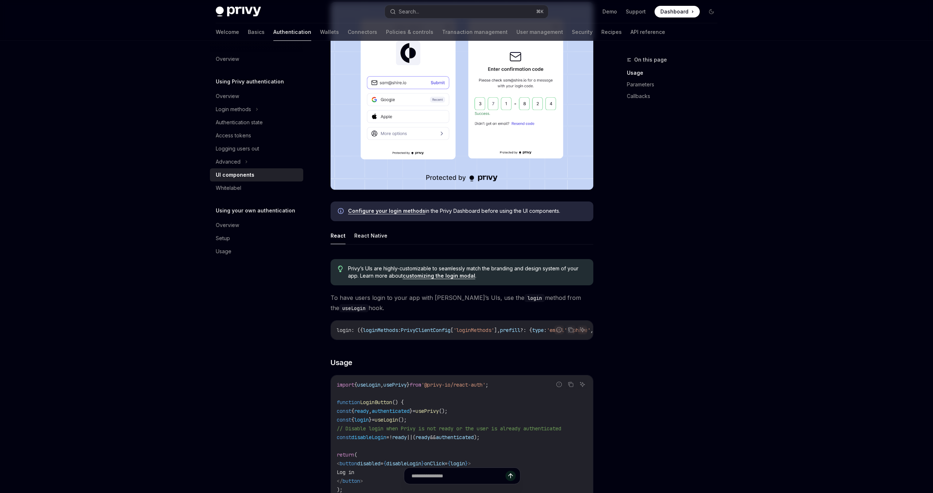
scroll to position [196, 0]
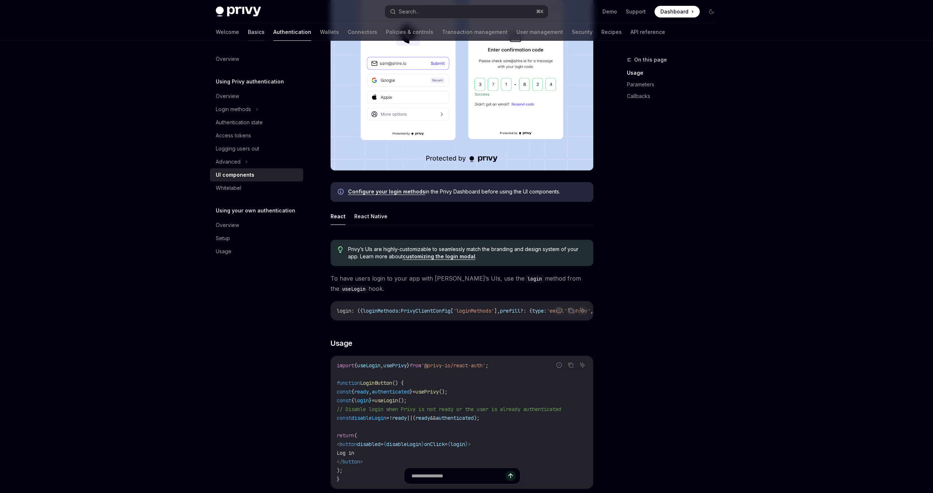
click at [248, 32] on link "Basics" at bounding box center [256, 31] width 17 height 17
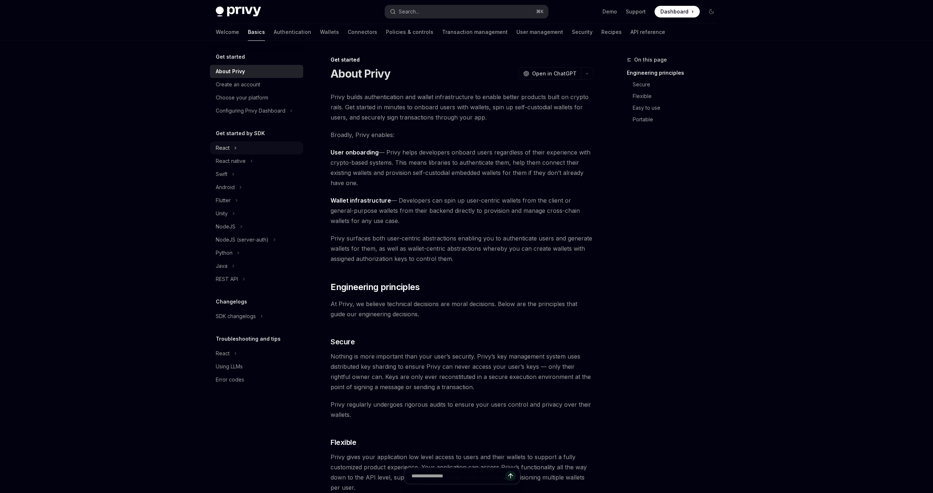
click at [223, 148] on div "React" at bounding box center [223, 148] width 14 height 9
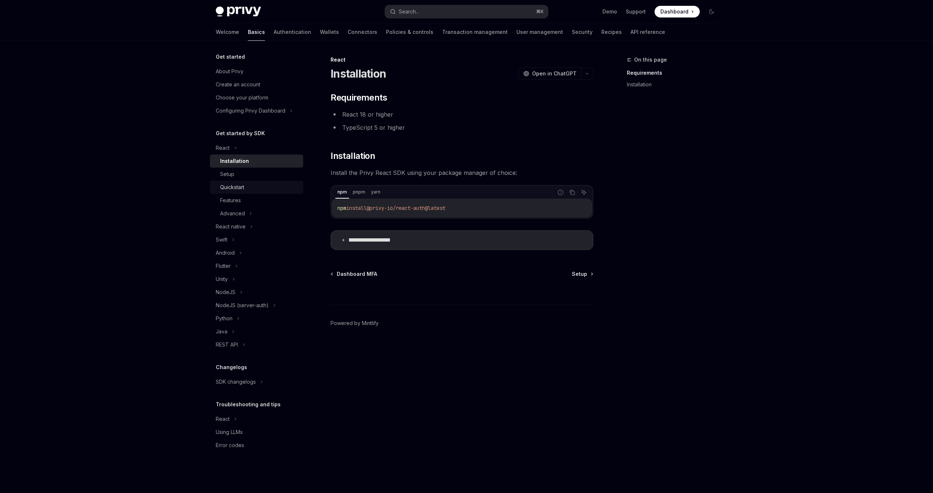
click at [247, 184] on div "Quickstart" at bounding box center [259, 187] width 79 height 9
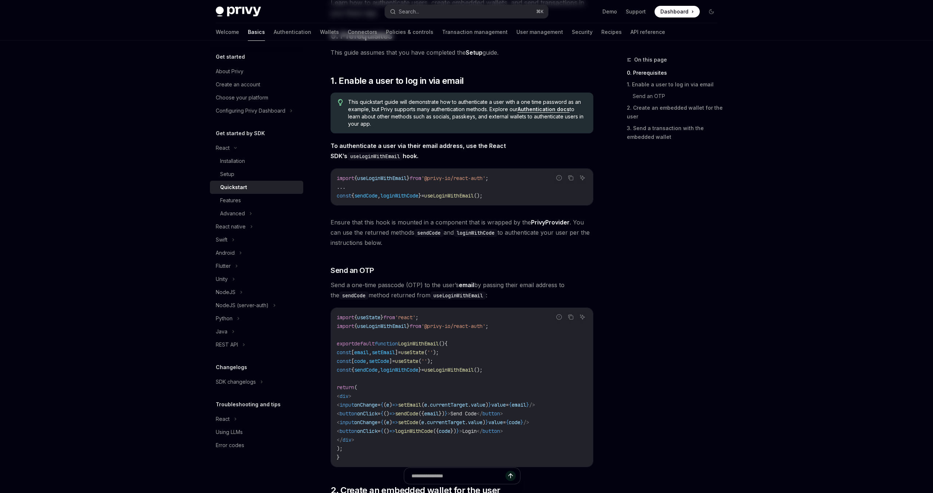
scroll to position [208, 0]
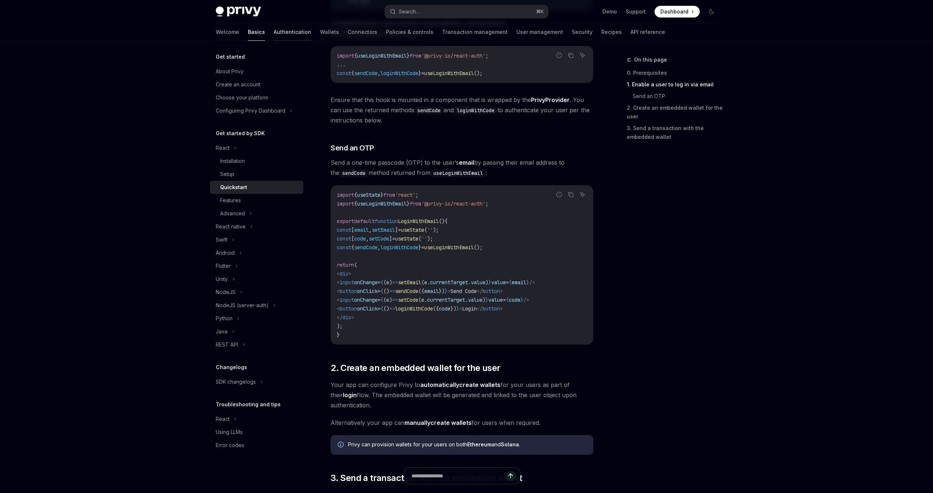
click at [274, 33] on link "Authentication" at bounding box center [293, 31] width 38 height 17
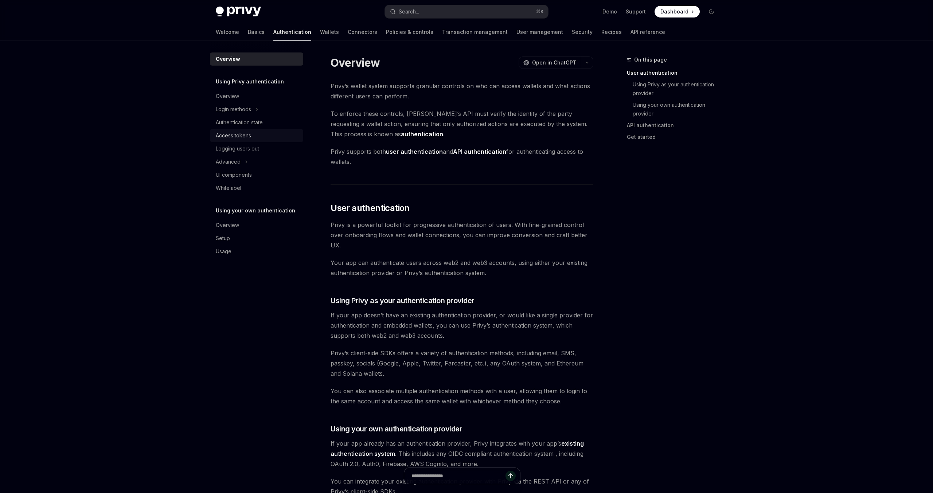
click at [253, 135] on div "Access tokens" at bounding box center [257, 135] width 83 height 9
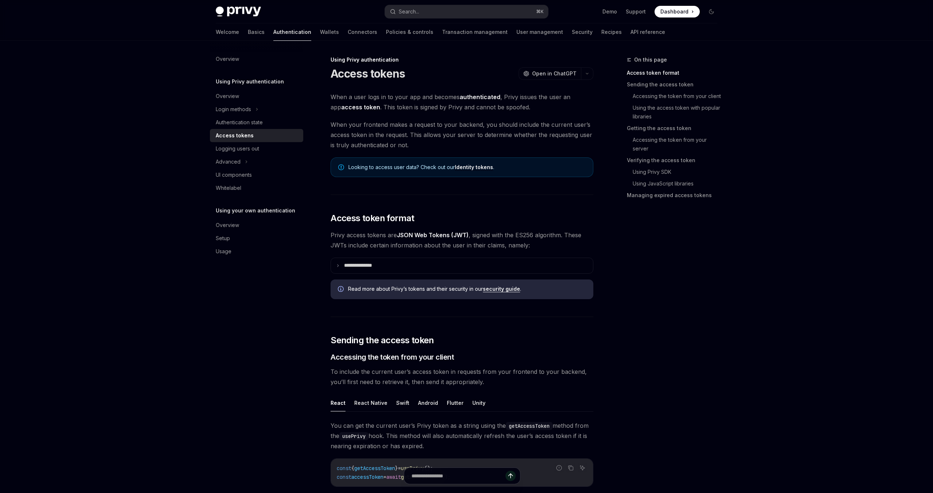
click at [404, 92] on span "When a user logs in to your app and becomes authenticated , Privy issues the us…" at bounding box center [461, 102] width 263 height 20
click at [238, 158] on div "Advanced" at bounding box center [228, 161] width 25 height 9
click at [242, 213] on div "UI components" at bounding box center [234, 214] width 36 height 9
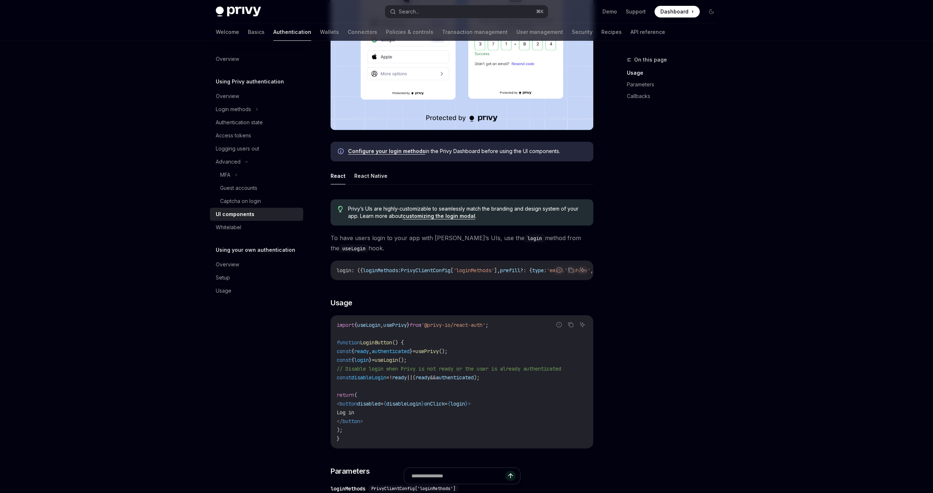
scroll to position [246, 0]
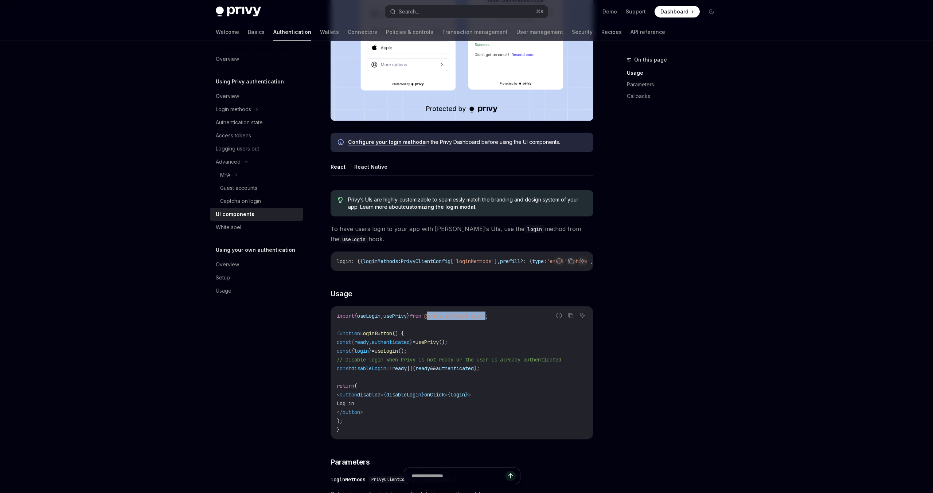
drag, startPoint x: 447, startPoint y: 320, endPoint x: 509, endPoint y: 320, distance: 61.9
click at [485, 319] on span "'@privy-io/react-auth'" at bounding box center [453, 316] width 64 height 7
copy span "@privy-io/react-auth"
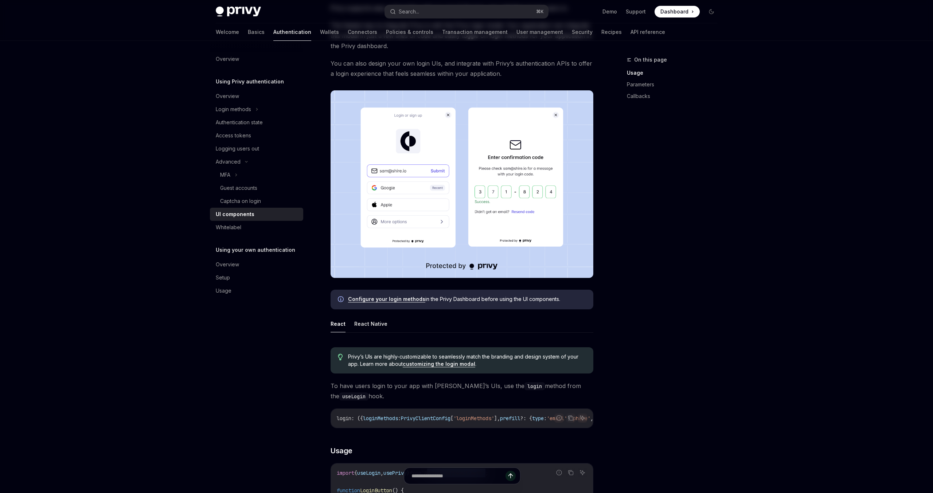
scroll to position [0, 0]
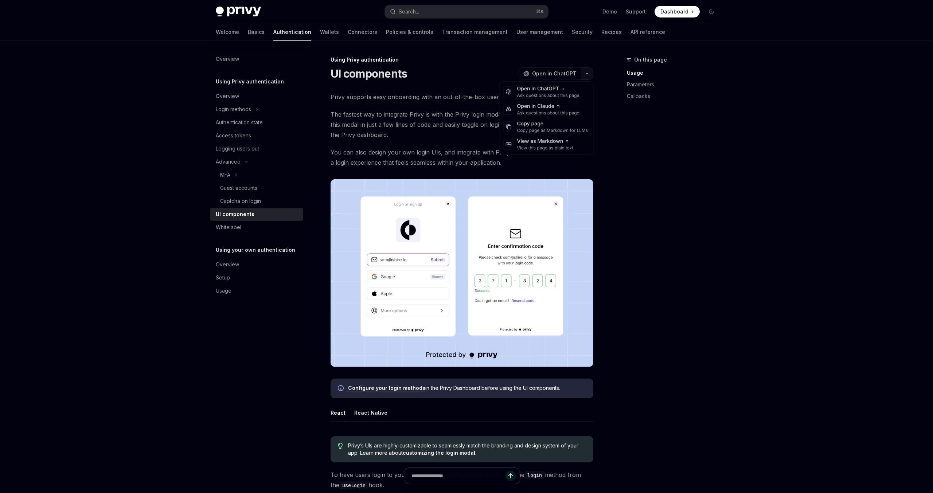
click at [586, 76] on button "button" at bounding box center [587, 73] width 12 height 12
click at [542, 130] on div "Copy page as Markdown for LLMs" at bounding box center [552, 131] width 71 height 6
click at [658, 258] on div "On this page Usage Parameters Callbacks" at bounding box center [667, 274] width 111 height 438
click at [228, 263] on div "Overview" at bounding box center [227, 264] width 23 height 9
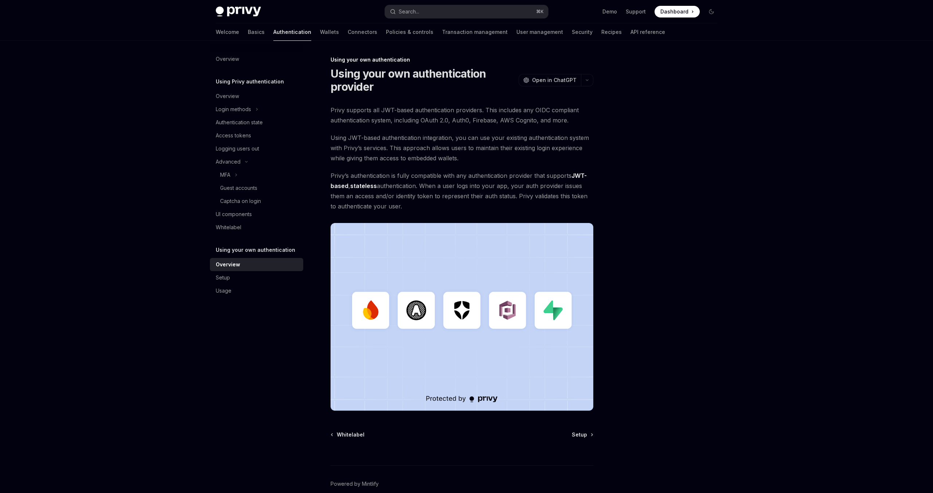
click at [450, 99] on div "Using your own authentication Using your own authentication provider OpenAI Ope…" at bounding box center [393, 291] width 402 height 473
click at [232, 280] on div "Setup" at bounding box center [257, 277] width 83 height 9
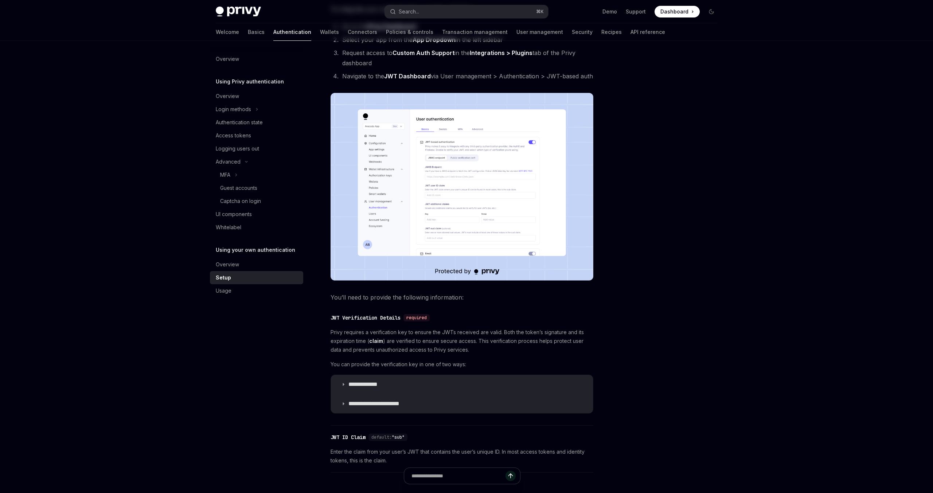
scroll to position [198, 0]
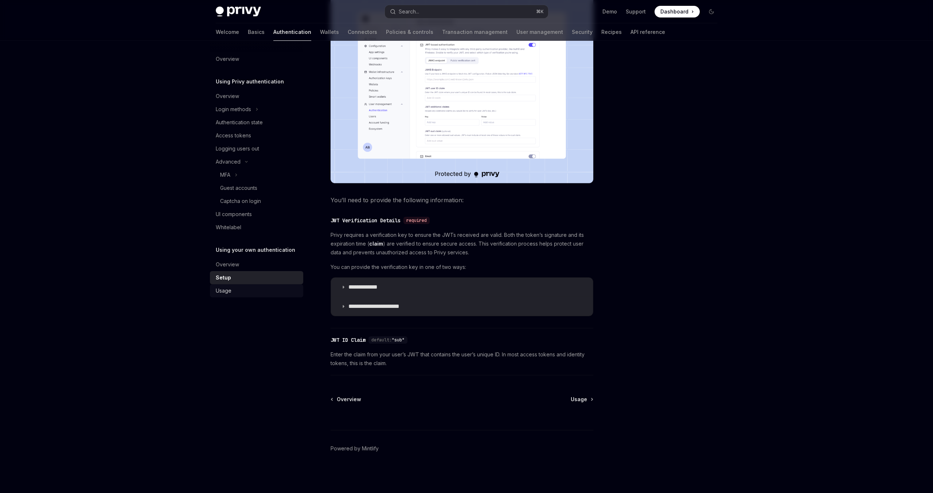
click at [239, 289] on div "Usage" at bounding box center [257, 290] width 83 height 9
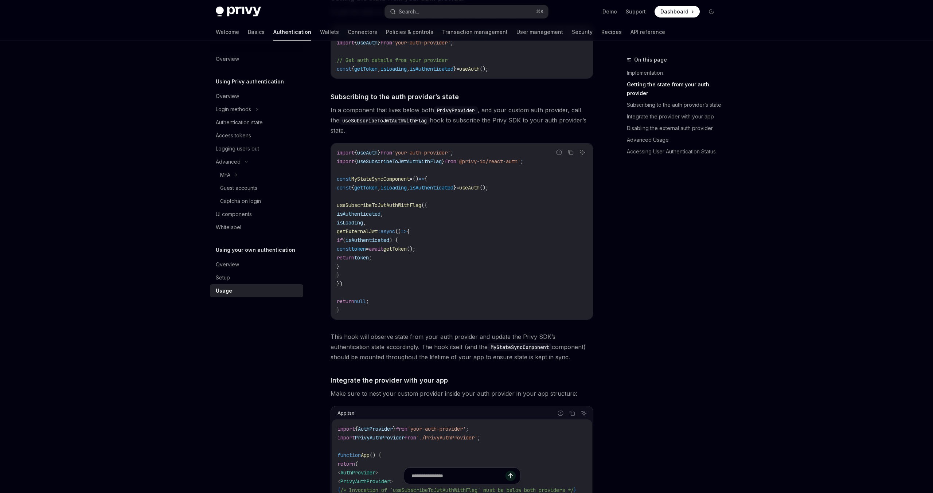
scroll to position [172, 0]
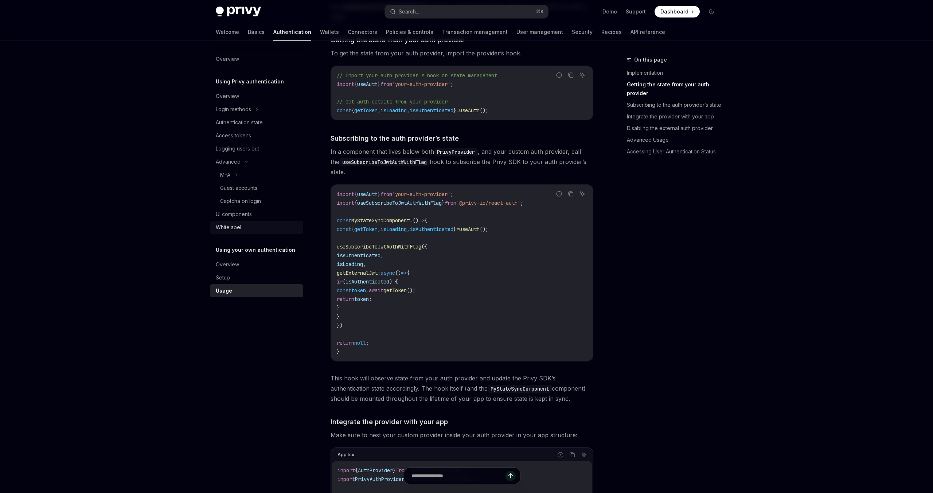
click at [237, 227] on div "Whitelabel" at bounding box center [229, 227] width 26 height 9
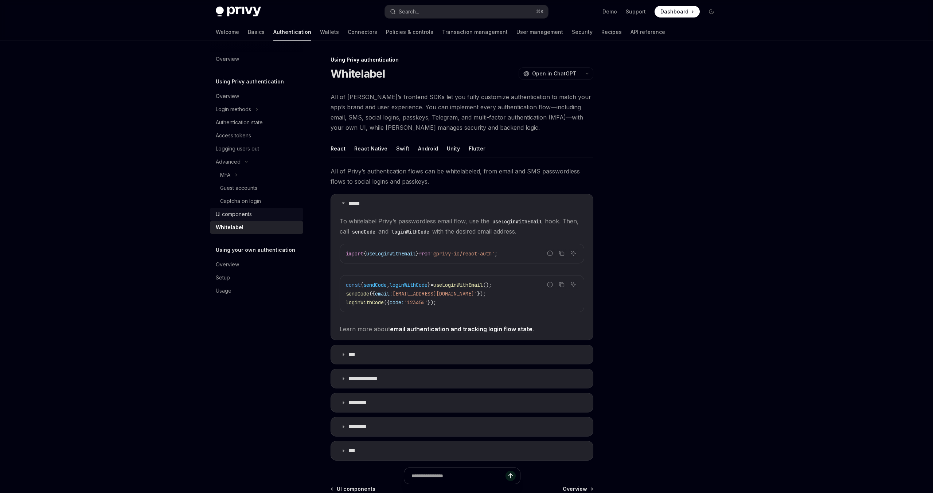
click at [238, 217] on div "UI components" at bounding box center [234, 214] width 36 height 9
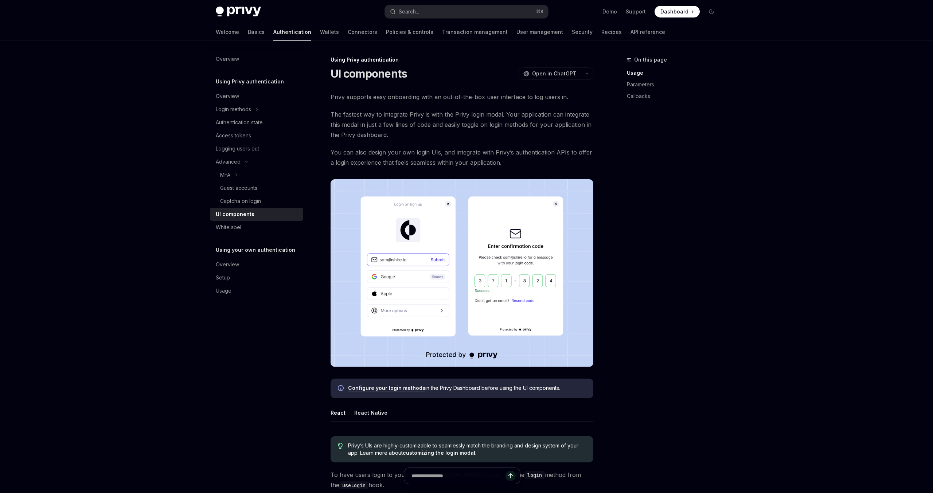
click at [276, 391] on div "Overview Using Privy authentication Overview Login methods Authentication state…" at bounding box center [262, 267] width 105 height 452
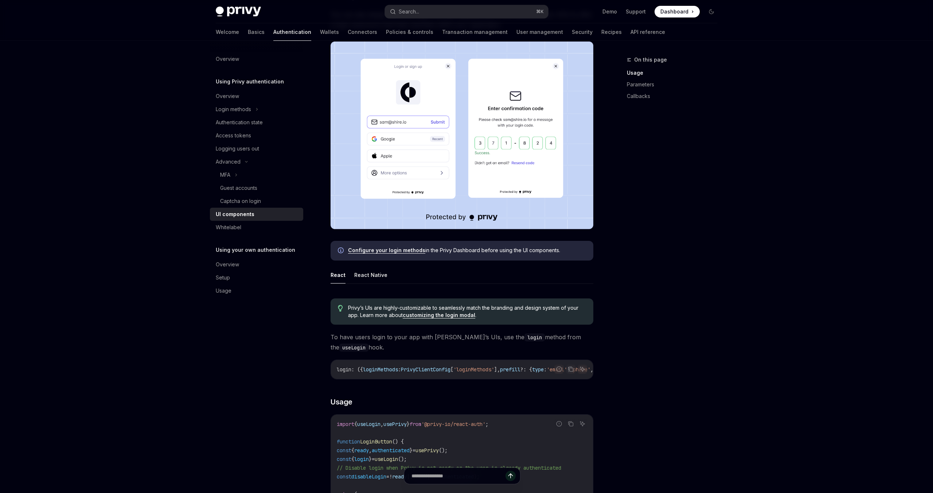
scroll to position [148, 0]
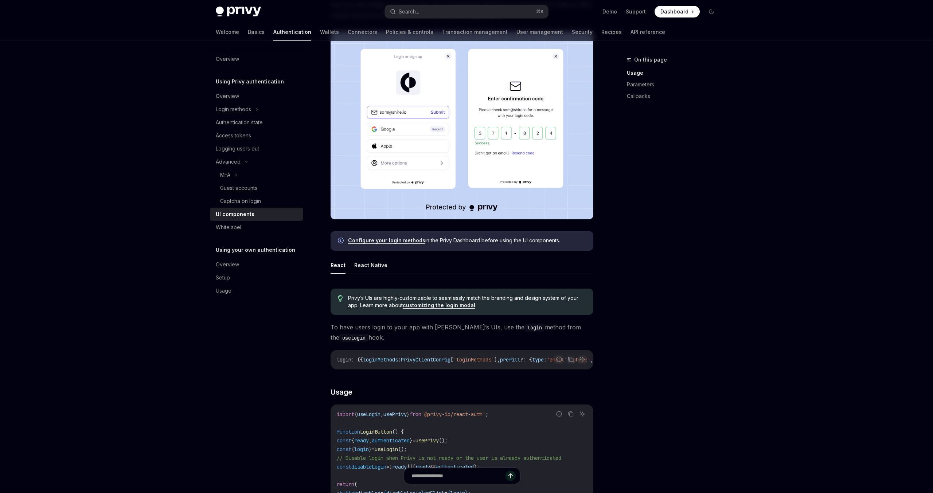
click at [302, 387] on div "Overview Using Privy authentication Overview Login methods Authentication state…" at bounding box center [262, 267] width 105 height 452
click at [248, 31] on link "Basics" at bounding box center [256, 31] width 17 height 17
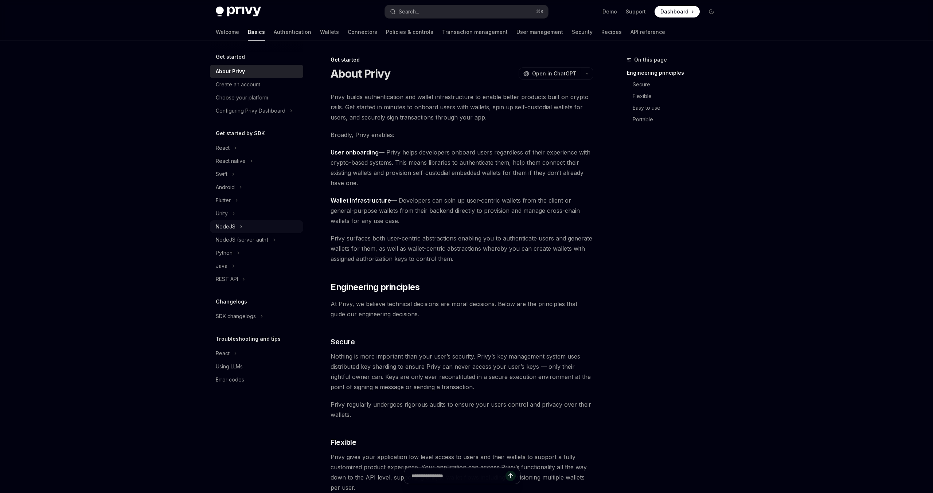
click at [225, 230] on div "NodeJS" at bounding box center [226, 226] width 20 height 9
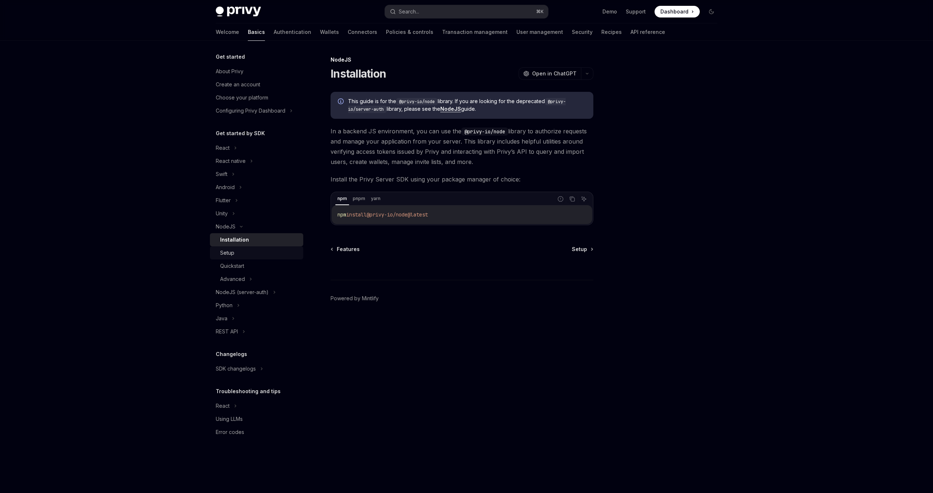
click at [238, 255] on div "Setup" at bounding box center [259, 252] width 79 height 9
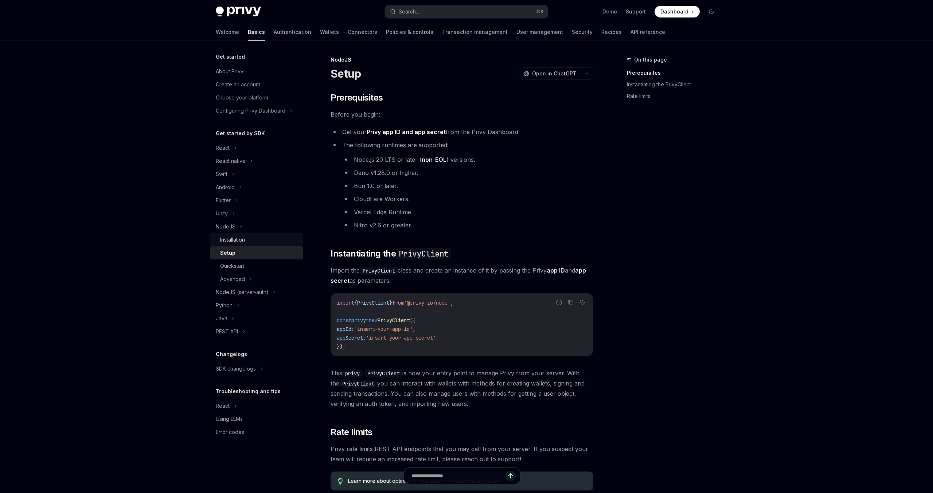
click at [234, 238] on div "Installation" at bounding box center [232, 239] width 25 height 9
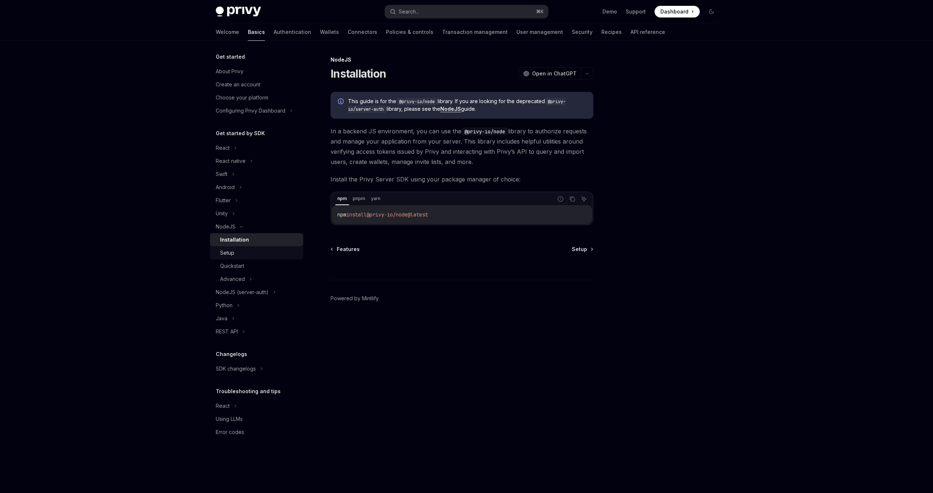
click at [239, 252] on div "Setup" at bounding box center [259, 252] width 79 height 9
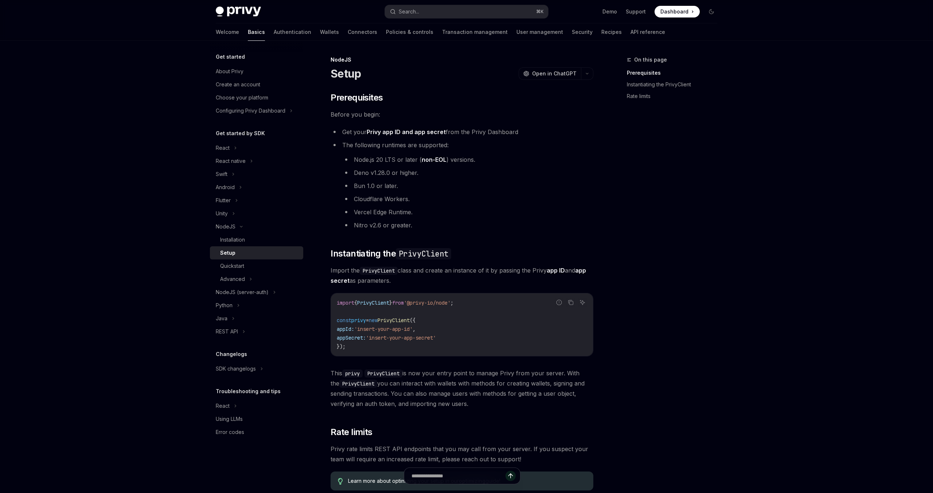
click at [471, 221] on li "Nitro v2.6 or greater." at bounding box center [467, 225] width 251 height 10
click at [539, 173] on li "Deno v1.28.0 or higher." at bounding box center [467, 173] width 251 height 10
click at [247, 278] on div "Advanced" at bounding box center [256, 278] width 93 height 13
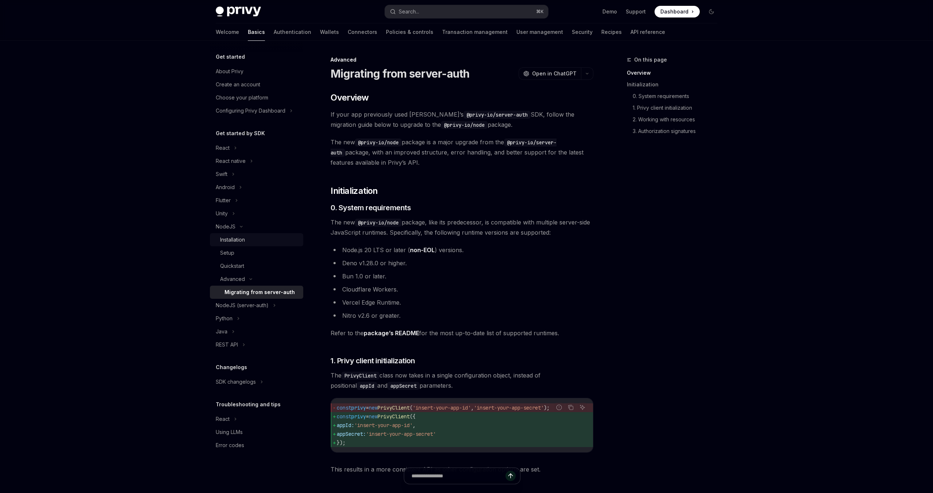
click at [241, 235] on link "Installation" at bounding box center [256, 239] width 93 height 13
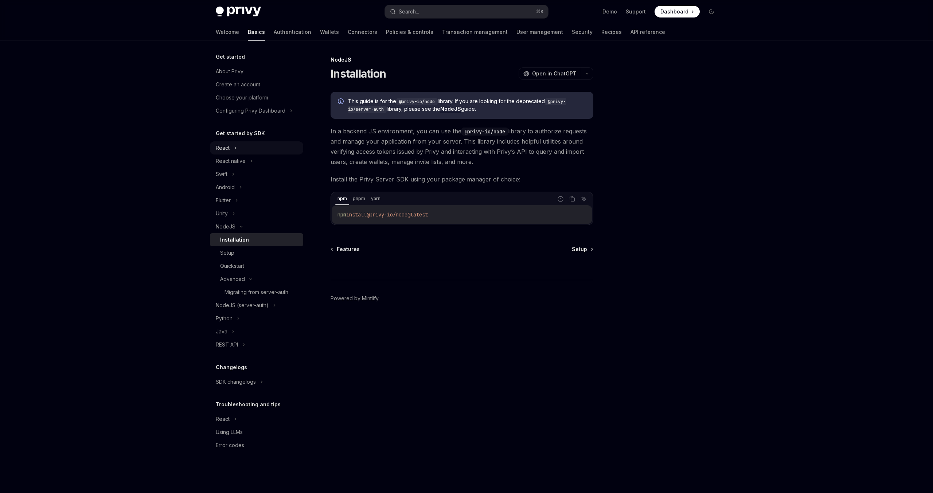
click at [242, 151] on div "React" at bounding box center [256, 147] width 93 height 13
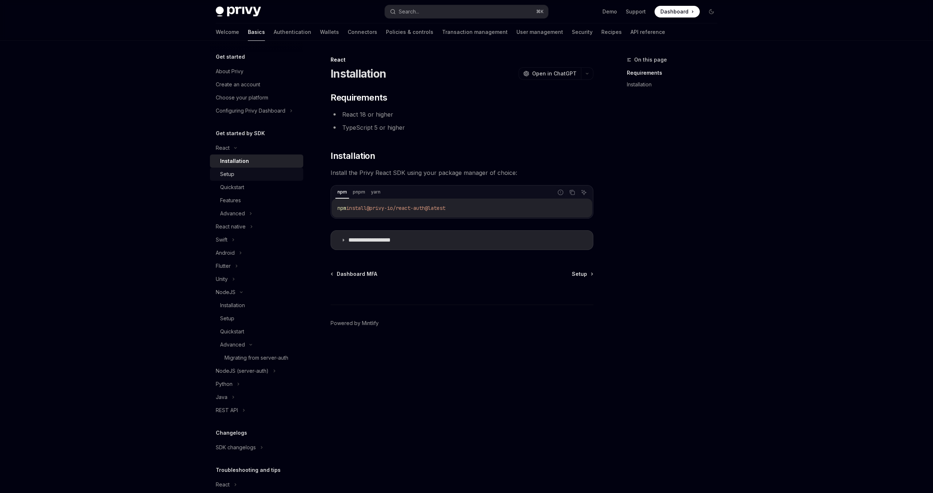
click at [244, 179] on link "Setup" at bounding box center [256, 174] width 93 height 13
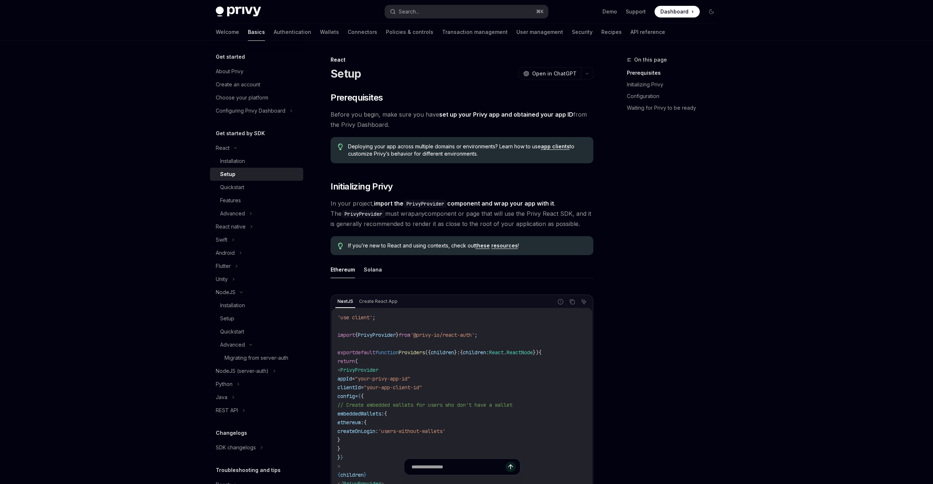
type textarea "*"
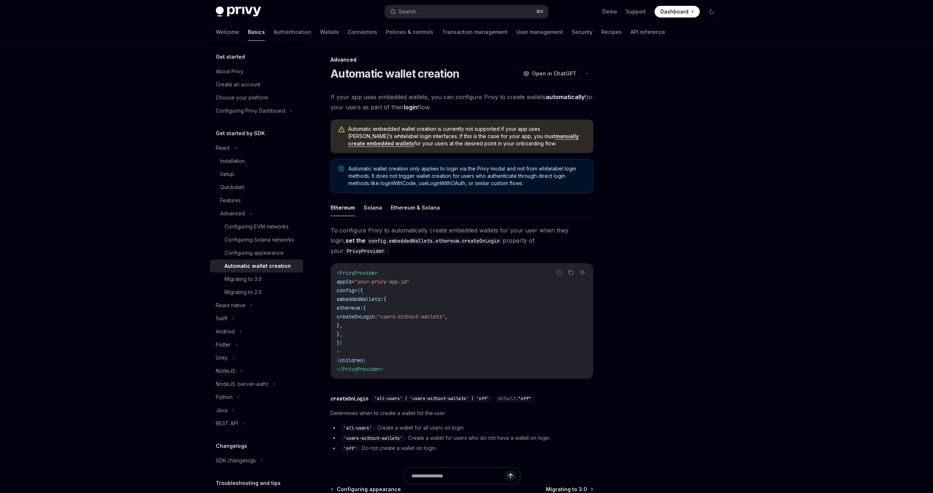
click at [495, 153] on div "If your app uses embedded wallets, you can configure Privy to create wallets au…" at bounding box center [461, 278] width 263 height 373
click at [514, 208] on ul "Ethereum Solana Ethereum & Solana" at bounding box center [461, 207] width 263 height 17
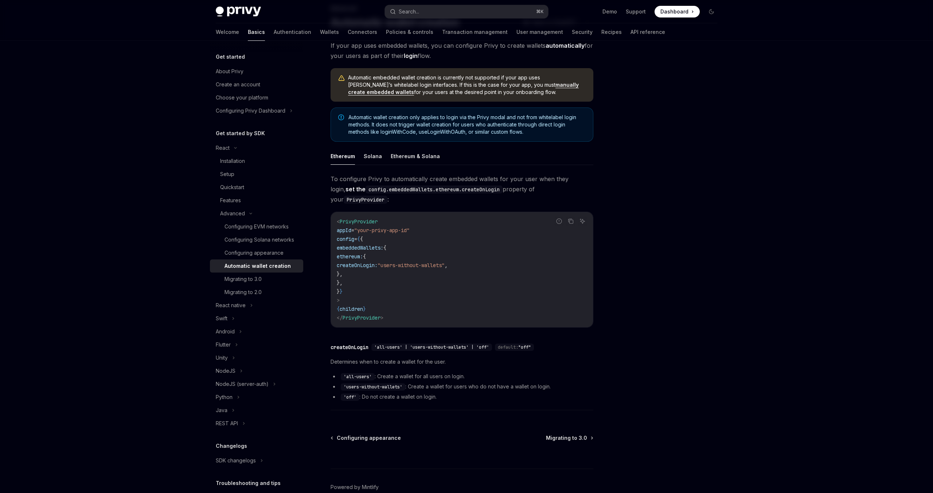
scroll to position [52, 0]
click at [459, 395] on div "​ createOnLogin 'all-users' | 'users-without-wallets' | 'off' default: "off" De…" at bounding box center [461, 374] width 263 height 71
click at [571, 218] on icon "Copy the contents from the code block" at bounding box center [571, 221] width 6 height 6
click at [669, 292] on div at bounding box center [667, 274] width 111 height 438
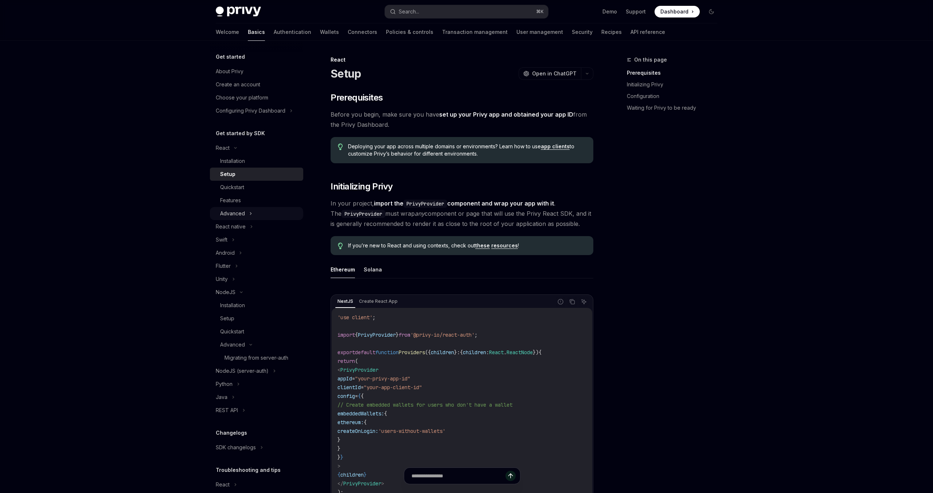
click at [229, 217] on div "Advanced" at bounding box center [232, 213] width 25 height 9
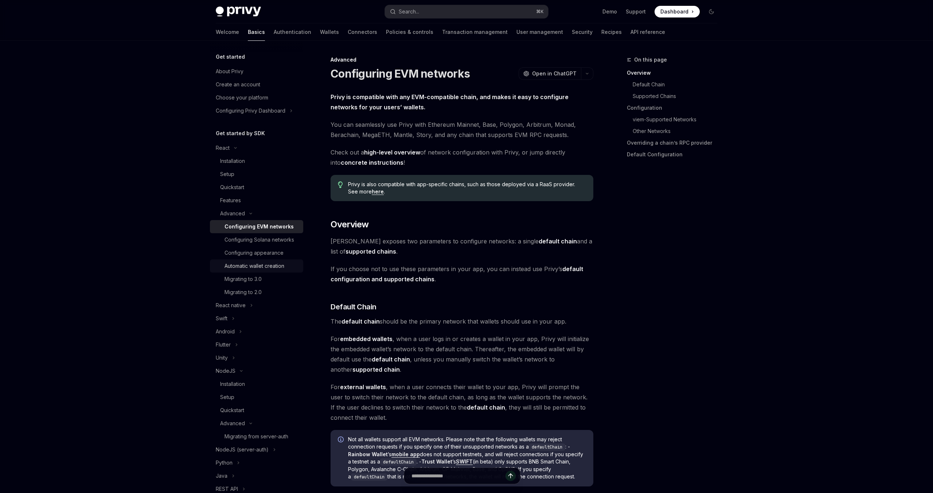
click at [243, 263] on div "Automatic wallet creation" at bounding box center [254, 266] width 60 height 9
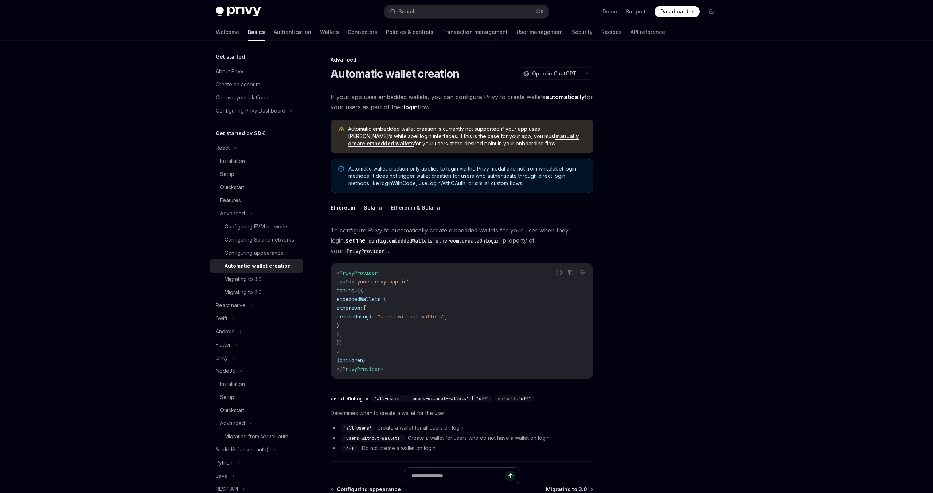
click at [393, 210] on button "Ethereum & Solana" at bounding box center [415, 207] width 49 height 17
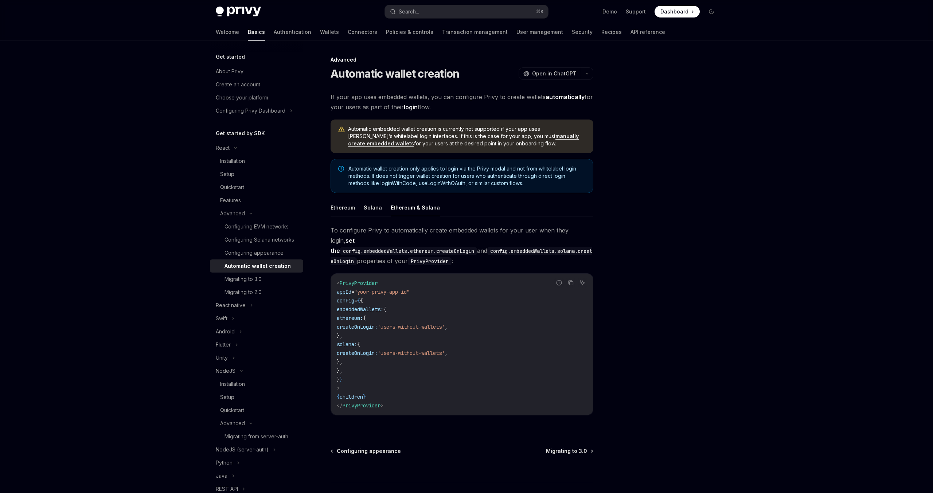
click at [357, 208] on ul "Ethereum Solana Ethereum & Solana" at bounding box center [461, 207] width 263 height 17
click at [341, 208] on button "Ethereum" at bounding box center [342, 207] width 24 height 17
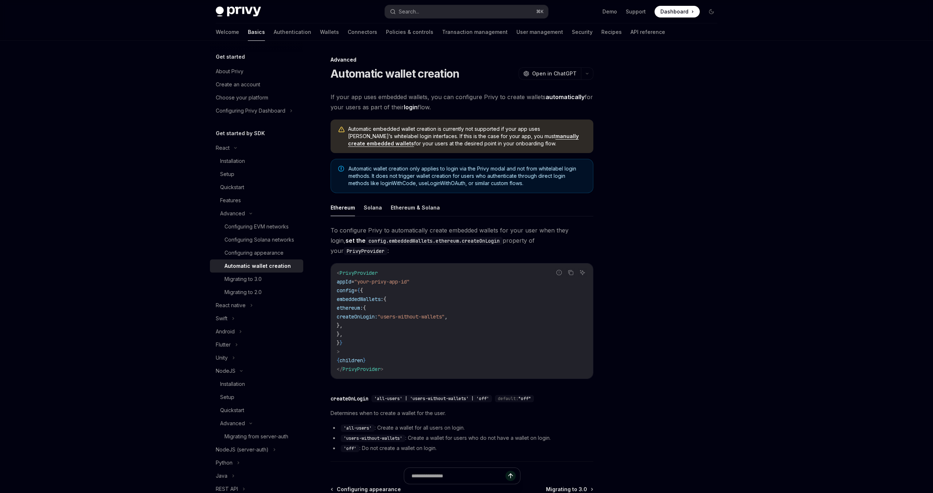
click at [508, 139] on link "manually create embedded wallets" at bounding box center [463, 140] width 231 height 14
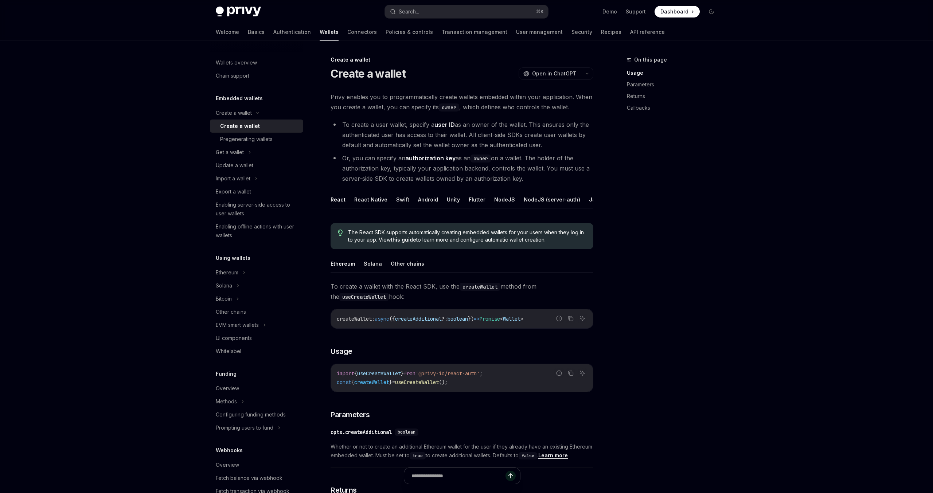
type textarea "*"
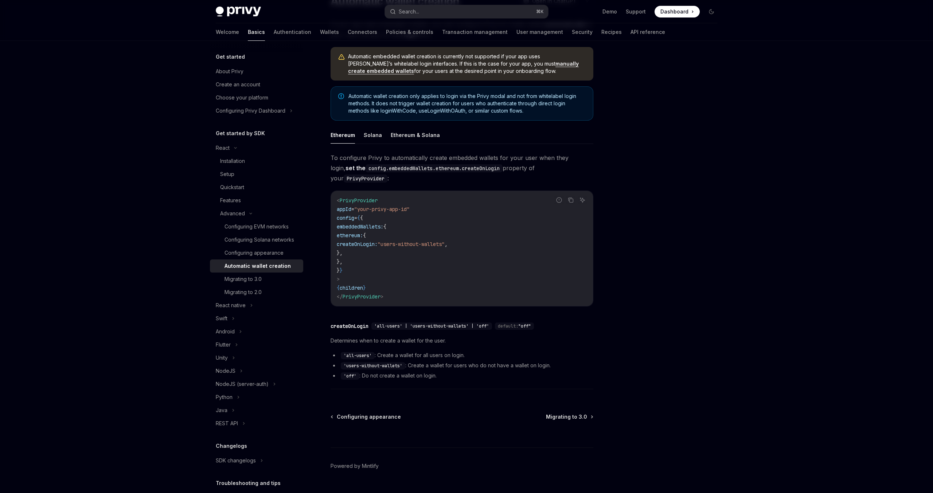
scroll to position [80, 0]
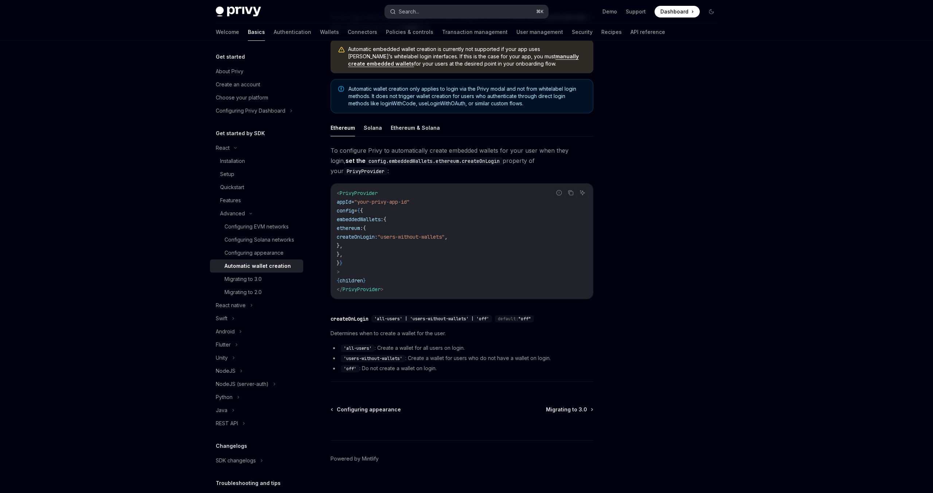
click at [452, 14] on button "Search... ⌘ K" at bounding box center [466, 11] width 163 height 13
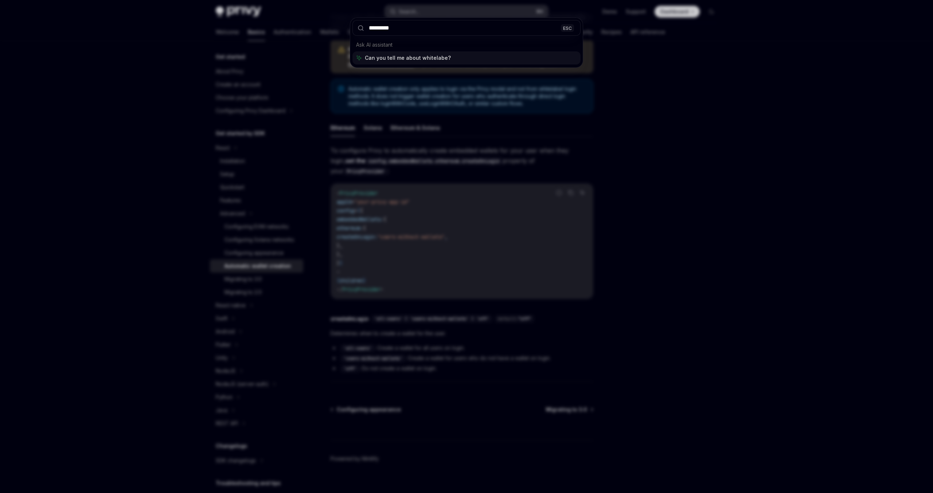
type input "**********"
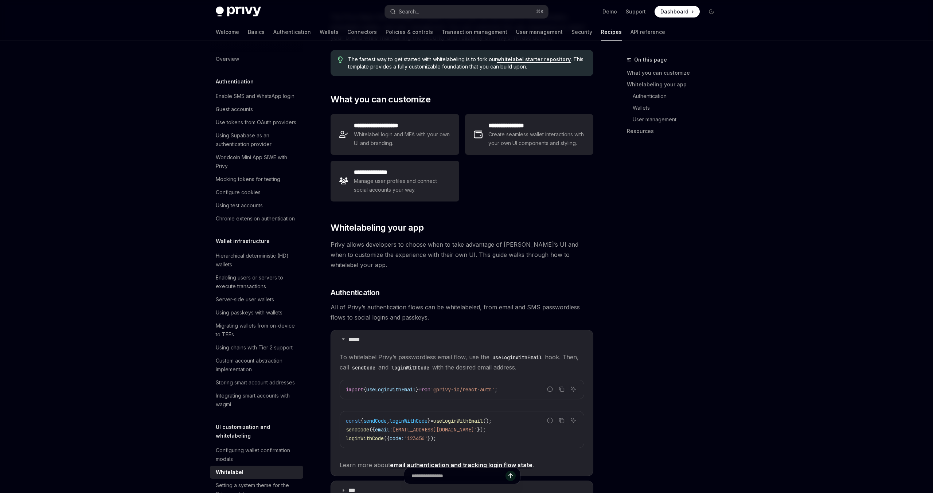
scroll to position [41, 0]
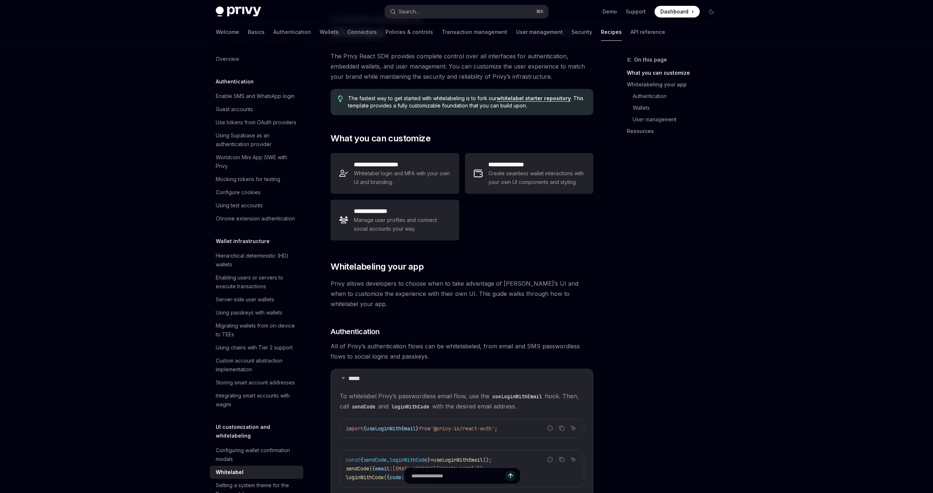
click at [505, 233] on div "**********" at bounding box center [461, 196] width 263 height 93
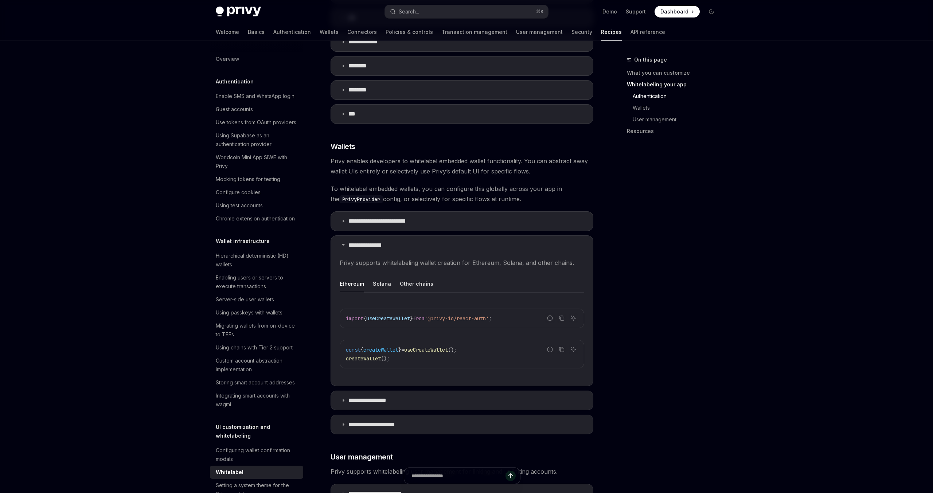
scroll to position [586, 0]
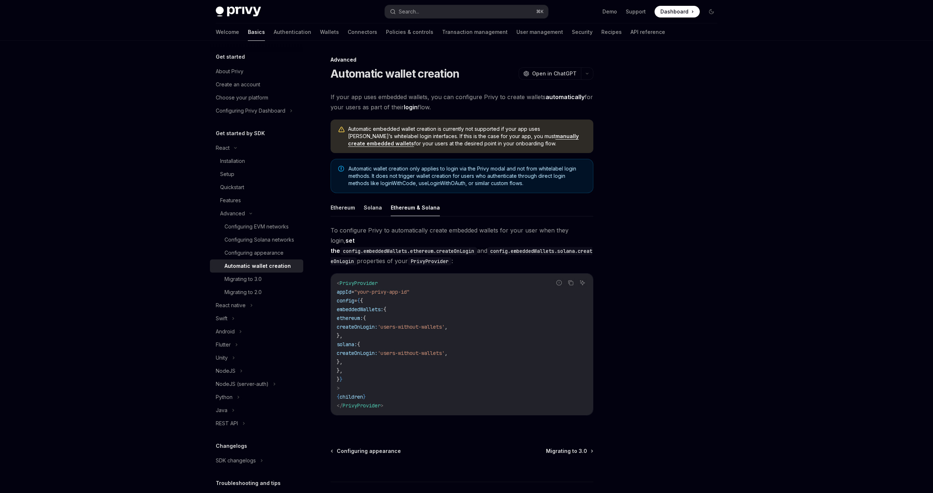
click at [467, 107] on span "If your app uses embedded wallets, you can configure Privy to create wallets au…" at bounding box center [461, 102] width 263 height 20
click at [338, 208] on button "Ethereum" at bounding box center [342, 207] width 24 height 17
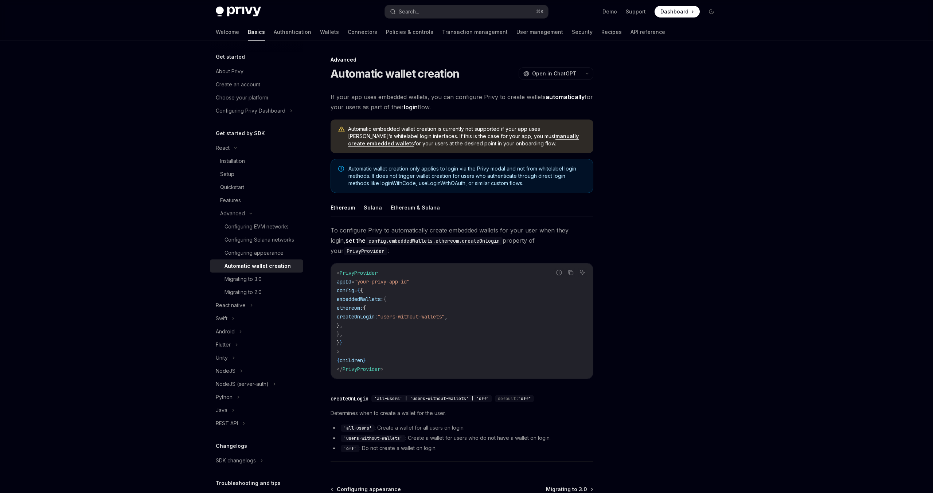
type textarea "*"
click at [627, 268] on div at bounding box center [667, 274] width 111 height 438
click at [413, 16] on button "Search... ⌘ K" at bounding box center [466, 11] width 163 height 13
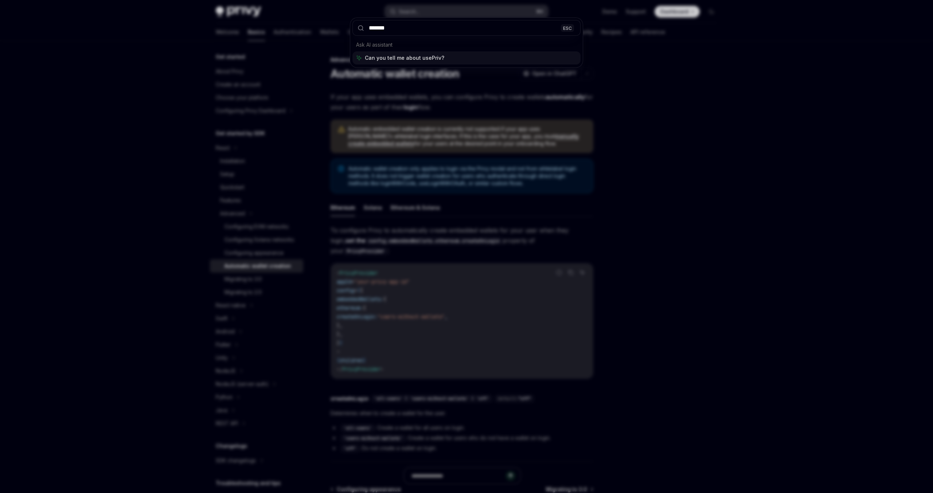
type input "********"
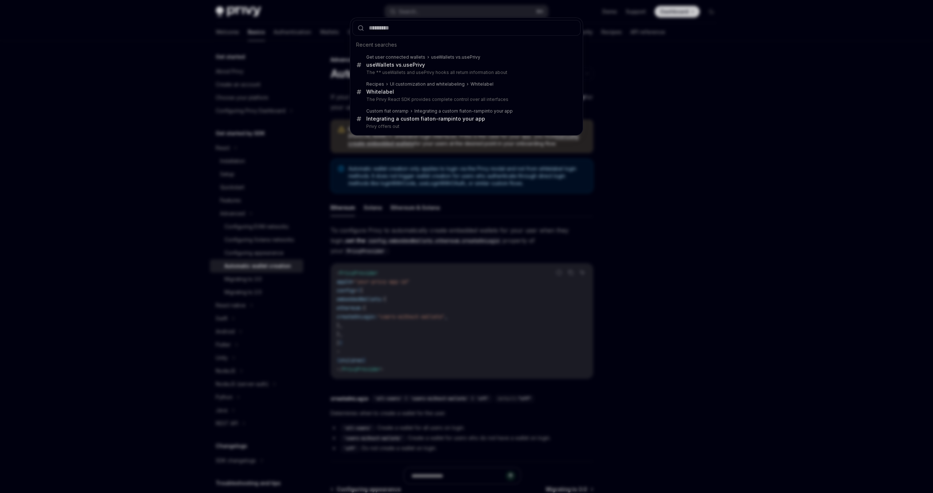
scroll to position [481, 0]
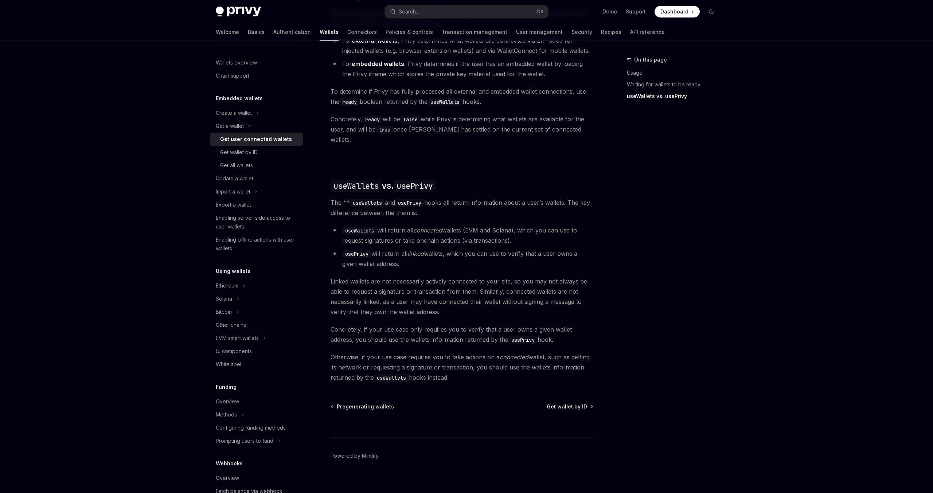
click at [511, 209] on span "The ** useWallets and usePrivy hooks all return information about a user’s wall…" at bounding box center [461, 207] width 263 height 20
click at [462, 201] on span "The ** useWallets and usePrivy hooks all return information about a user’s wall…" at bounding box center [461, 207] width 263 height 20
click at [457, 265] on div "Ethereum Solana To access connected wallets with the React SDK, use the wallets…" at bounding box center [461, 93] width 263 height 577
click at [329, 265] on div "Get a wallet Get user connected wallets OpenAI Open in ChatGPT OpenAI Open in C…" at bounding box center [393, 37] width 402 height 925
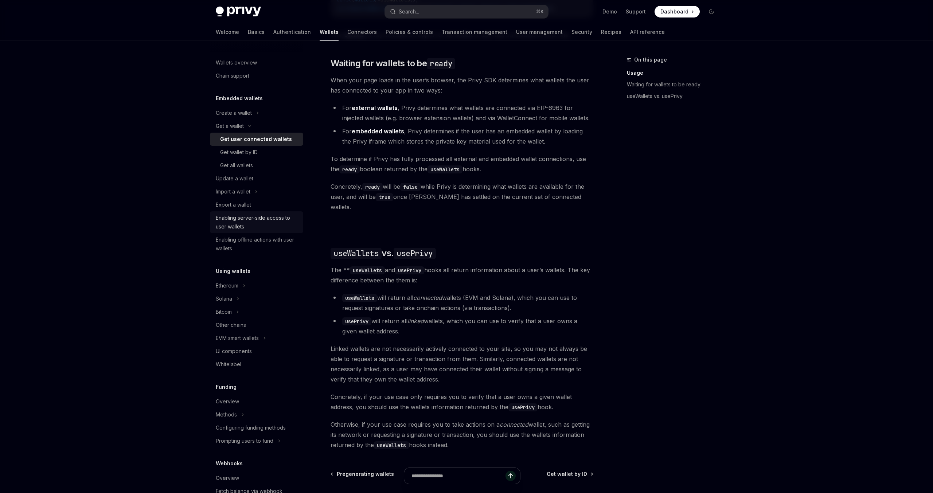
scroll to position [405, 0]
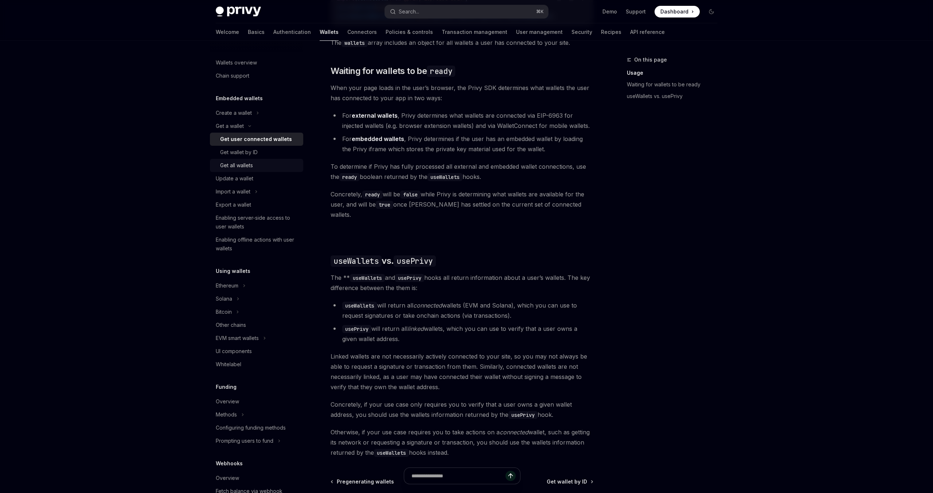
click at [240, 164] on div "Get all wallets" at bounding box center [236, 165] width 33 height 9
type textarea "*"
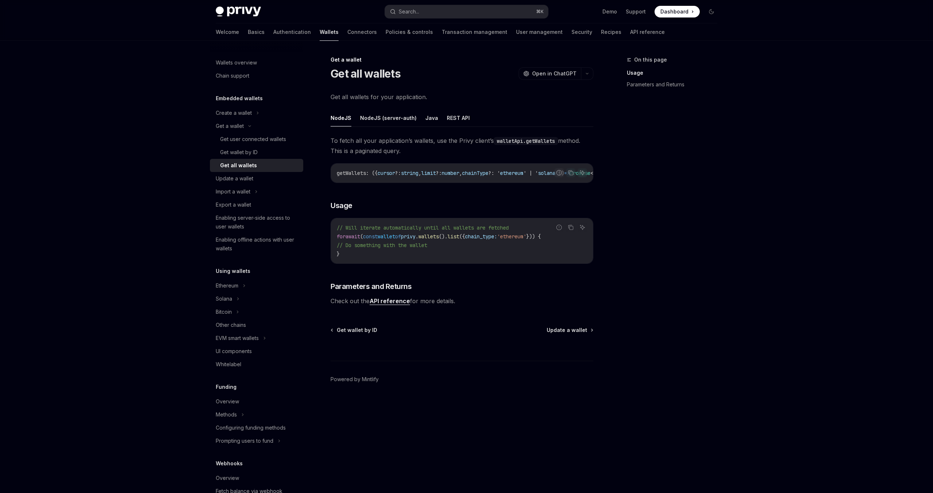
click at [394, 192] on div "To fetch all your application’s wallets, use the Privy client’s walletApi.getWa…" at bounding box center [461, 221] width 263 height 170
click at [419, 9] on div "Search..." at bounding box center [409, 11] width 20 height 9
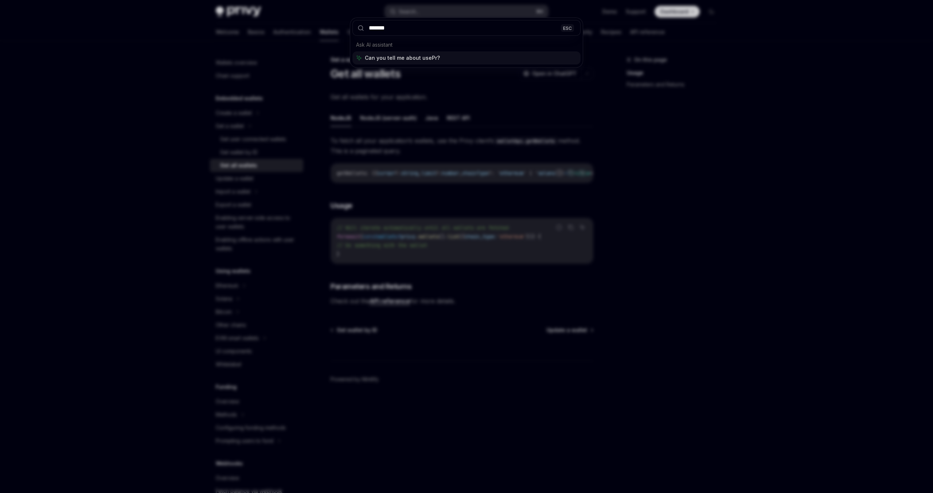
type input "********"
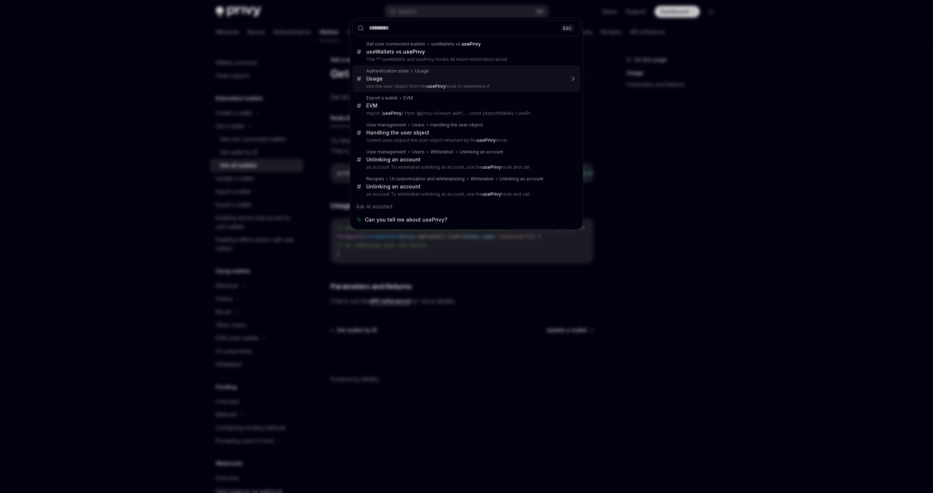
type textarea "*"
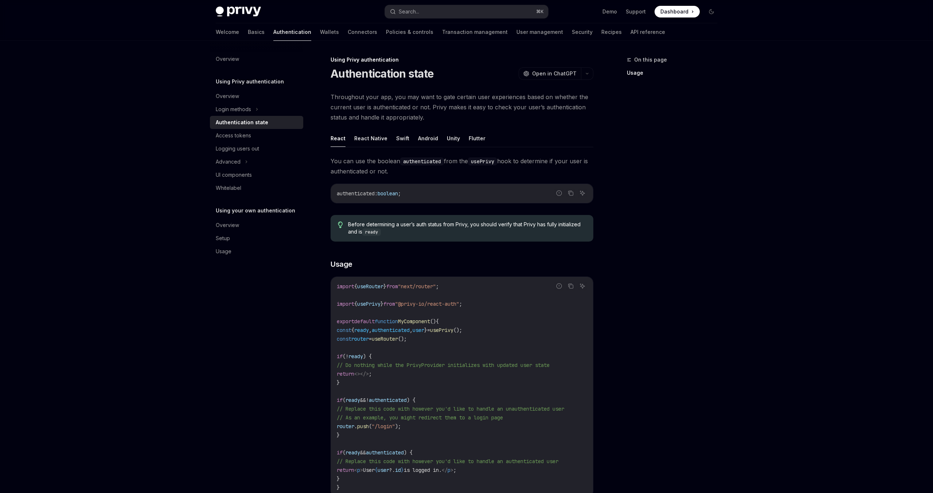
scroll to position [136, 0]
